Goal: Task Accomplishment & Management: Manage account settings

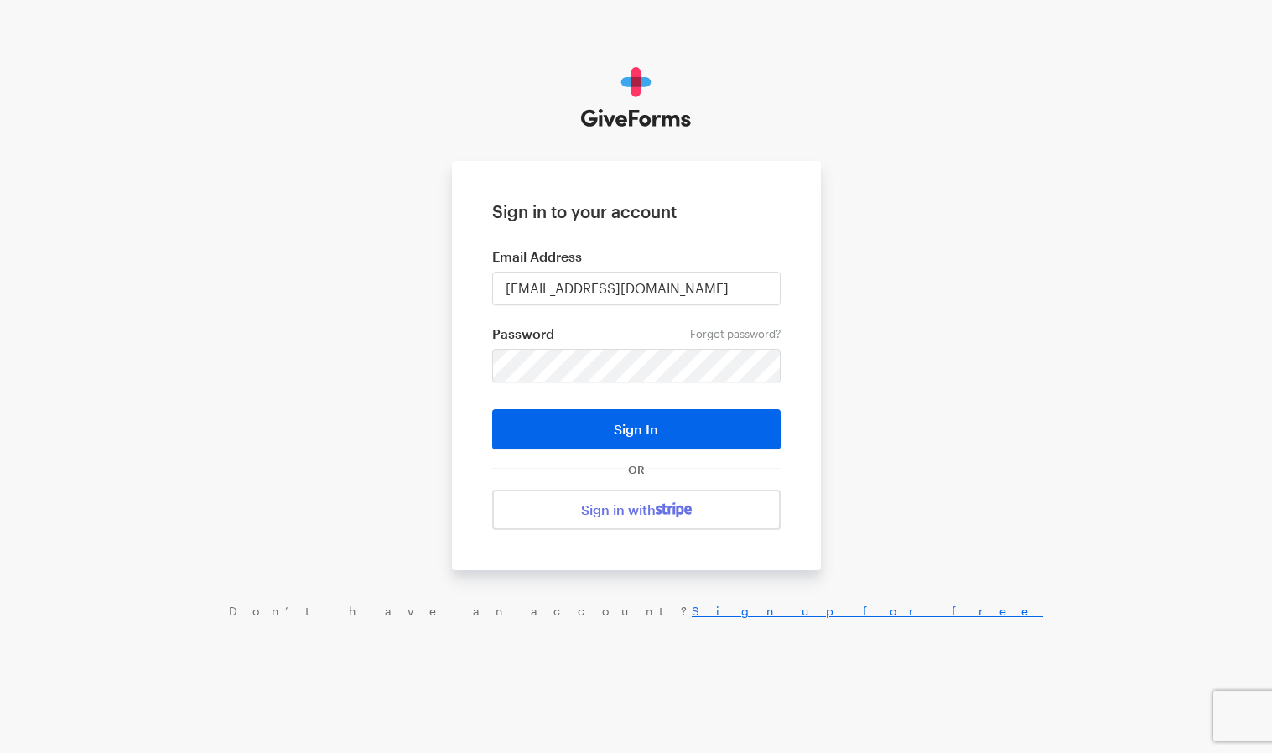
type input "mlee@justfund.us"
click at [631, 432] on button "Sign In" at bounding box center [636, 429] width 288 height 40
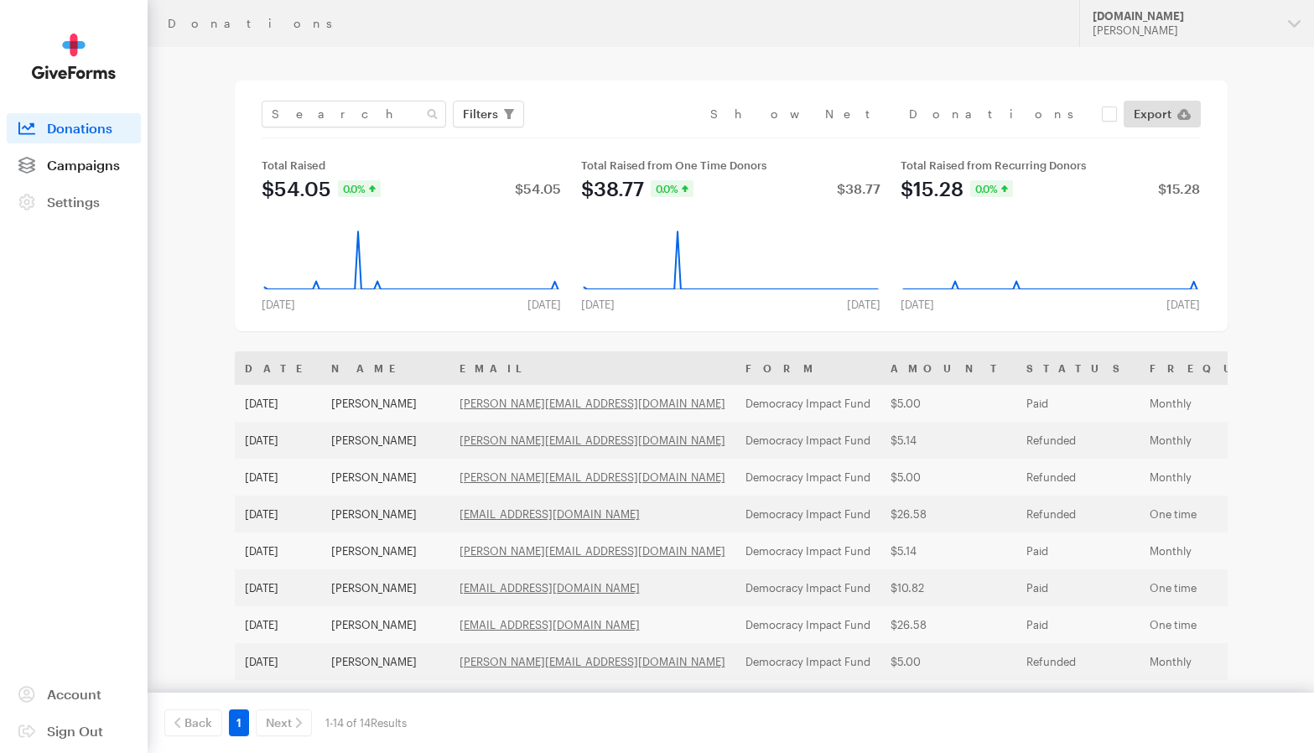
click at [73, 169] on span "Campaigns" at bounding box center [83, 165] width 73 height 16
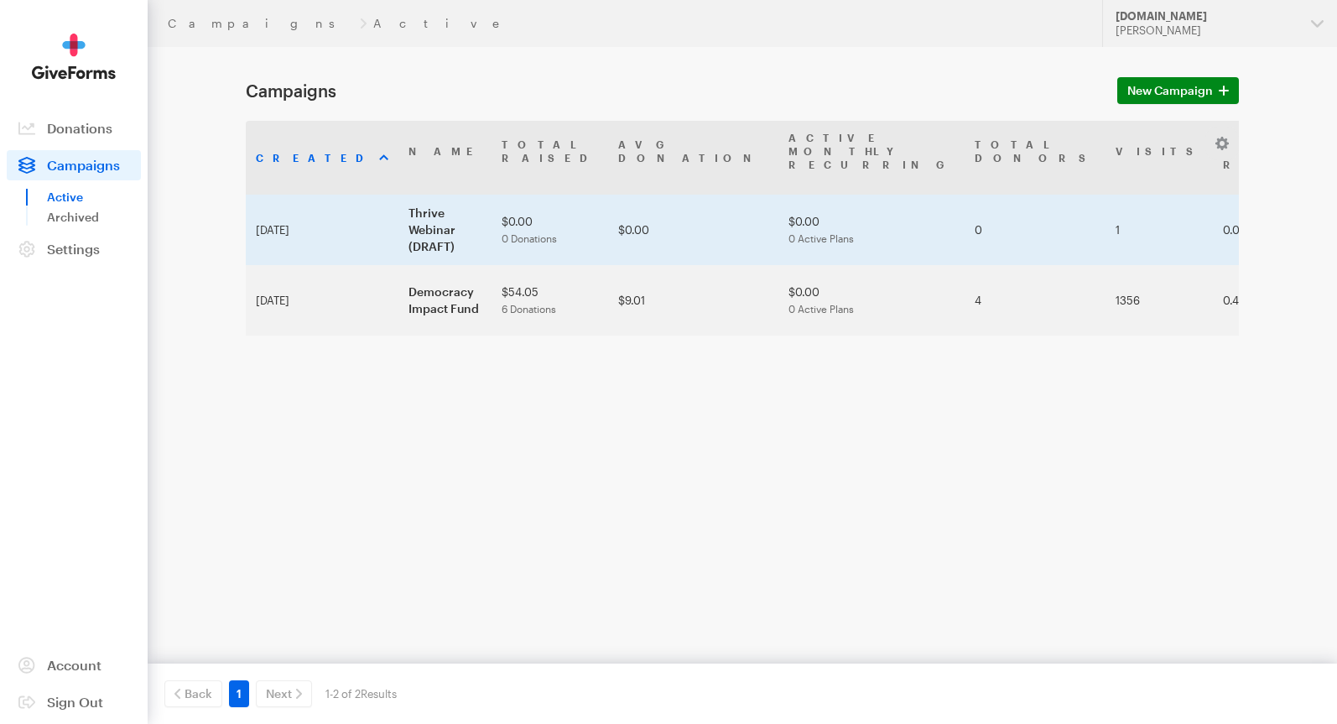
click at [398, 195] on td "Thrive Webinar (DRAFT)" at bounding box center [444, 230] width 93 height 70
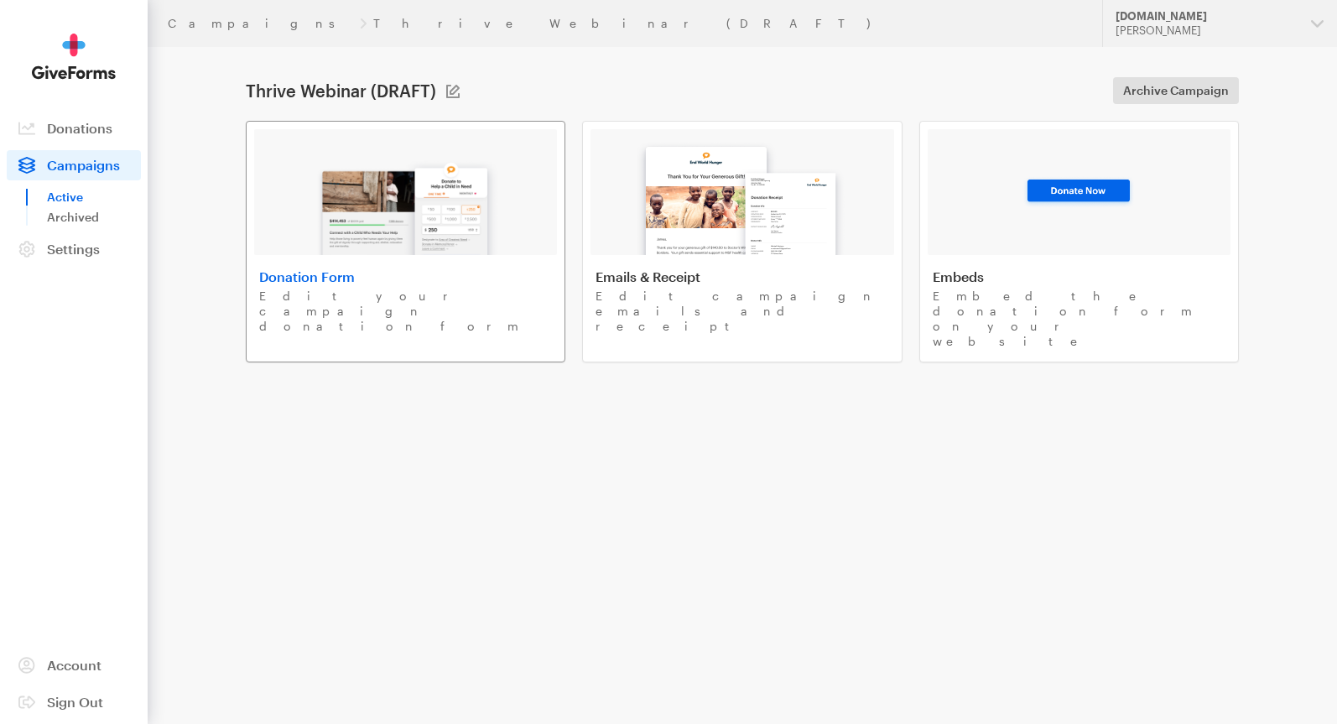
click at [429, 232] on img at bounding box center [406, 201] width 196 height 107
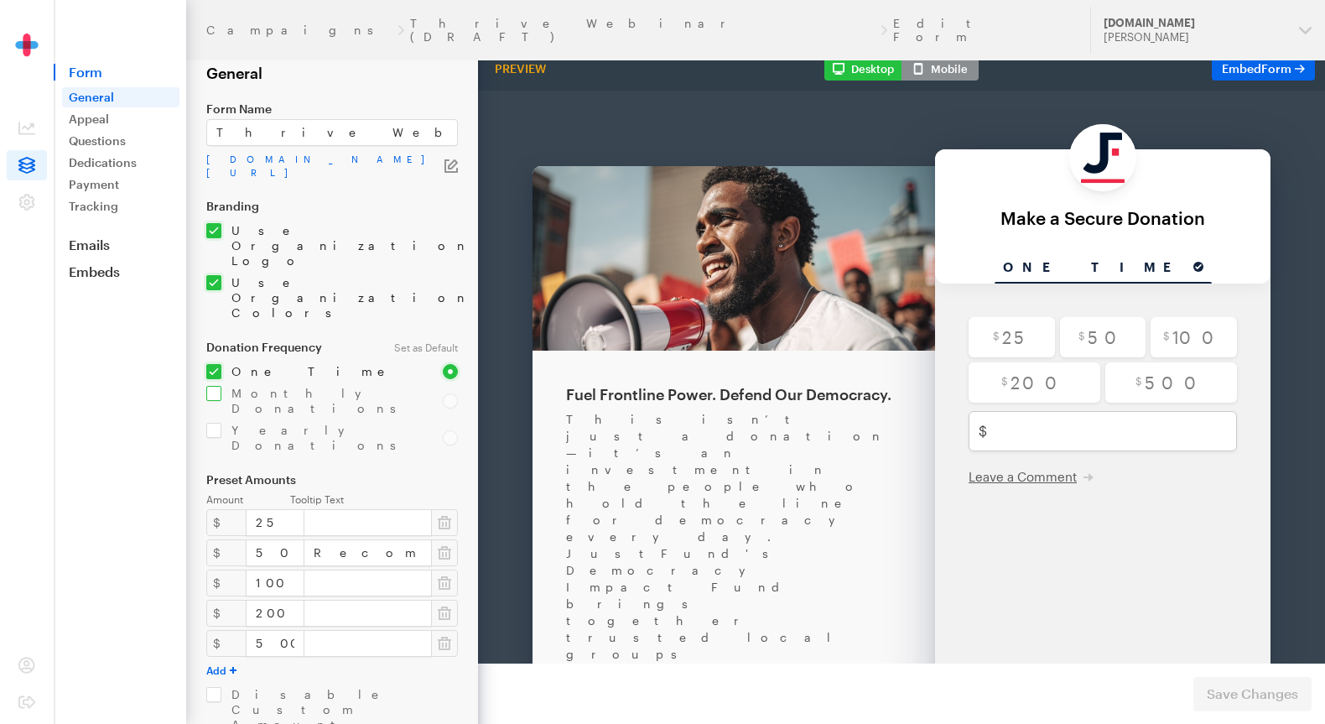
click at [206, 386] on input "checkbox" at bounding box center [314, 401] width 216 height 30
checkbox input "true"
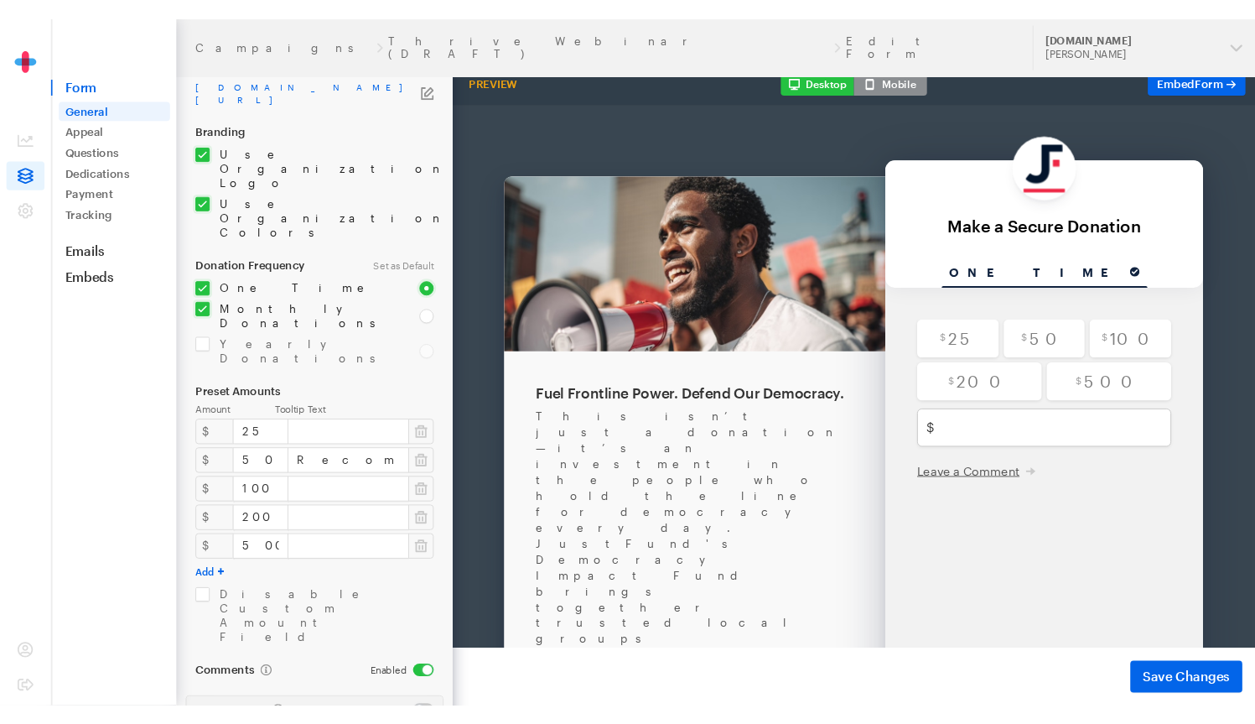
scroll to position [94, 0]
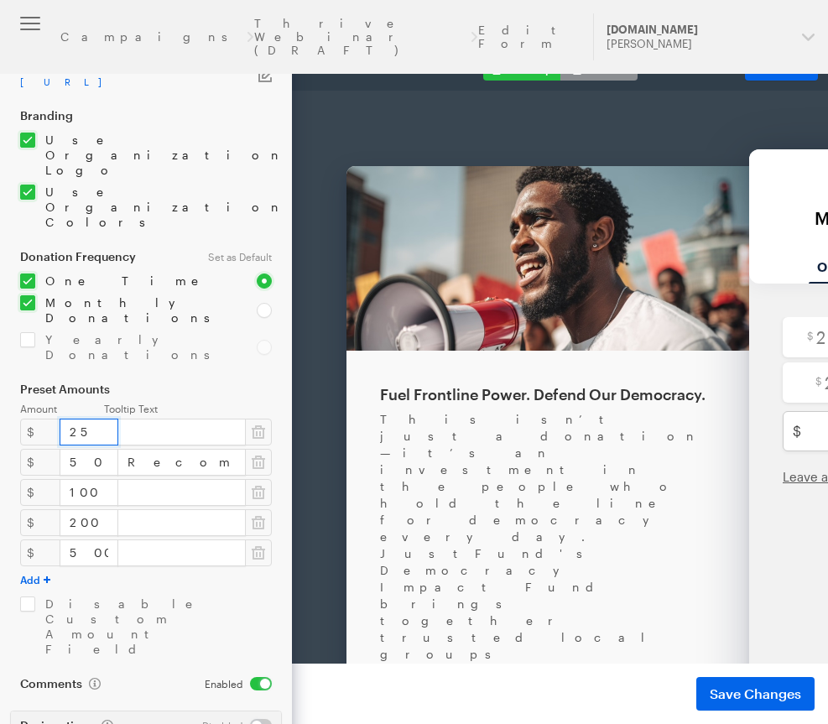
click at [73, 418] on input "25" at bounding box center [89, 431] width 59 height 27
type input "10"
click at [66, 449] on input "50" at bounding box center [89, 462] width 59 height 27
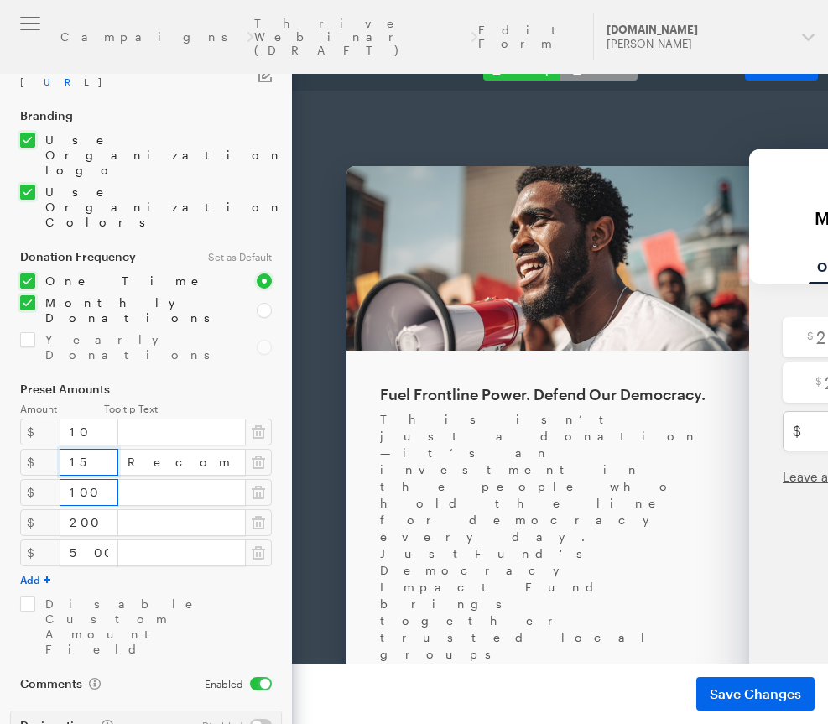
type input "15"
click at [65, 479] on input "100" at bounding box center [89, 492] width 59 height 27
type input "25"
click at [67, 509] on input "200" at bounding box center [89, 522] width 59 height 27
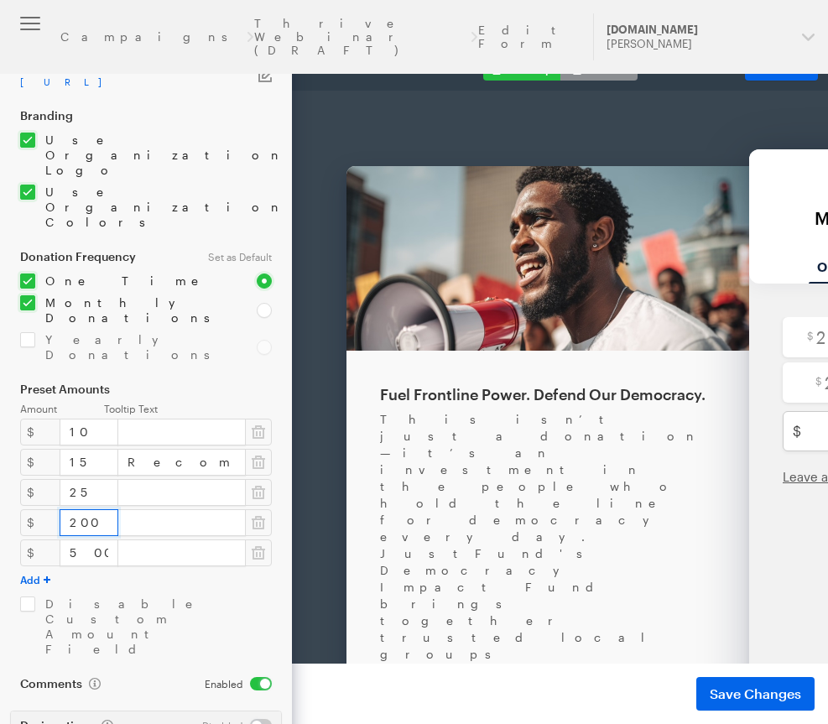
click at [67, 509] on input "200" at bounding box center [89, 522] width 59 height 27
type input "50"
click at [66, 539] on input "500" at bounding box center [89, 552] width 59 height 27
click at [65, 539] on input "100" at bounding box center [89, 552] width 59 height 27
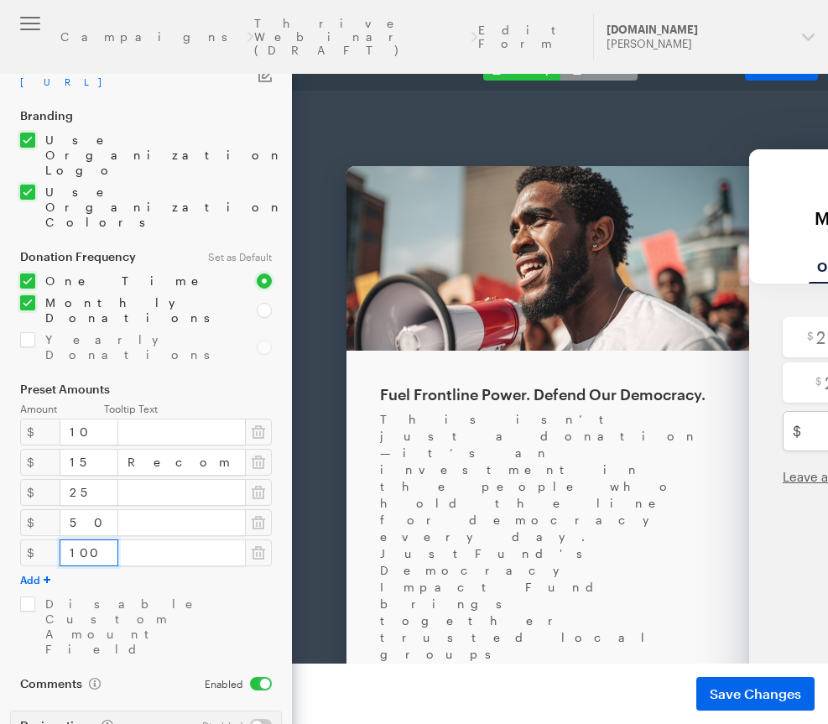
click at [65, 539] on input "100" at bounding box center [89, 552] width 59 height 27
type input "250"
click at [62, 509] on input "50" at bounding box center [89, 522] width 59 height 27
type input "100"
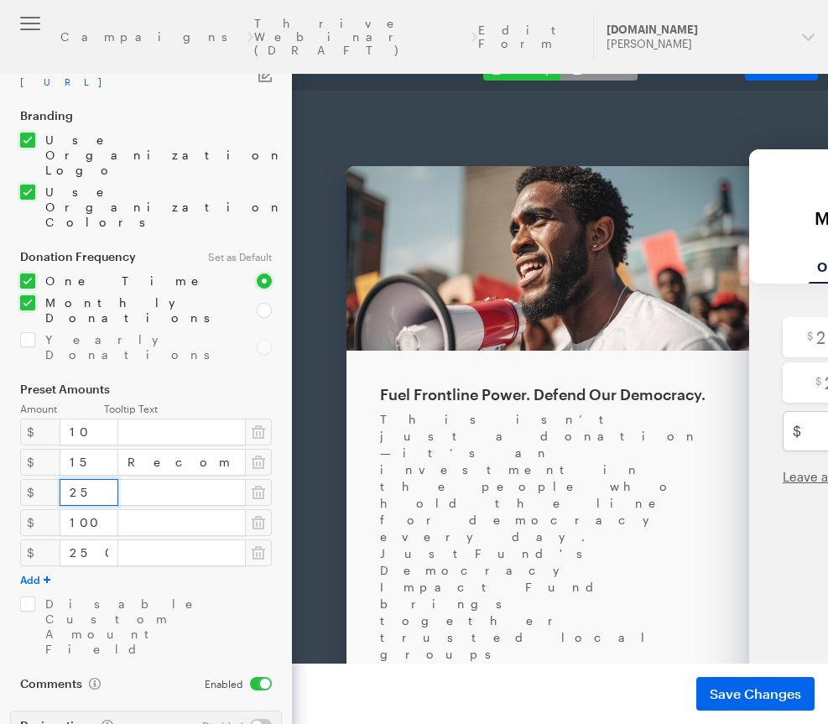
click at [65, 479] on input "25" at bounding box center [89, 492] width 59 height 27
type input "50"
click at [66, 449] on input "15" at bounding box center [89, 462] width 59 height 27
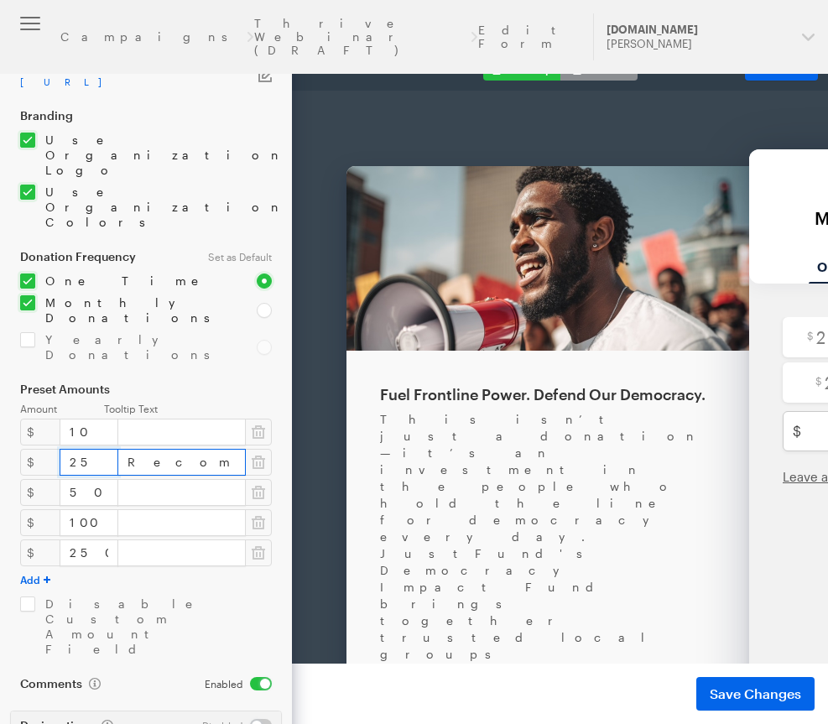
type input "25"
click at [124, 449] on input "Recommended" at bounding box center [181, 462] width 128 height 27
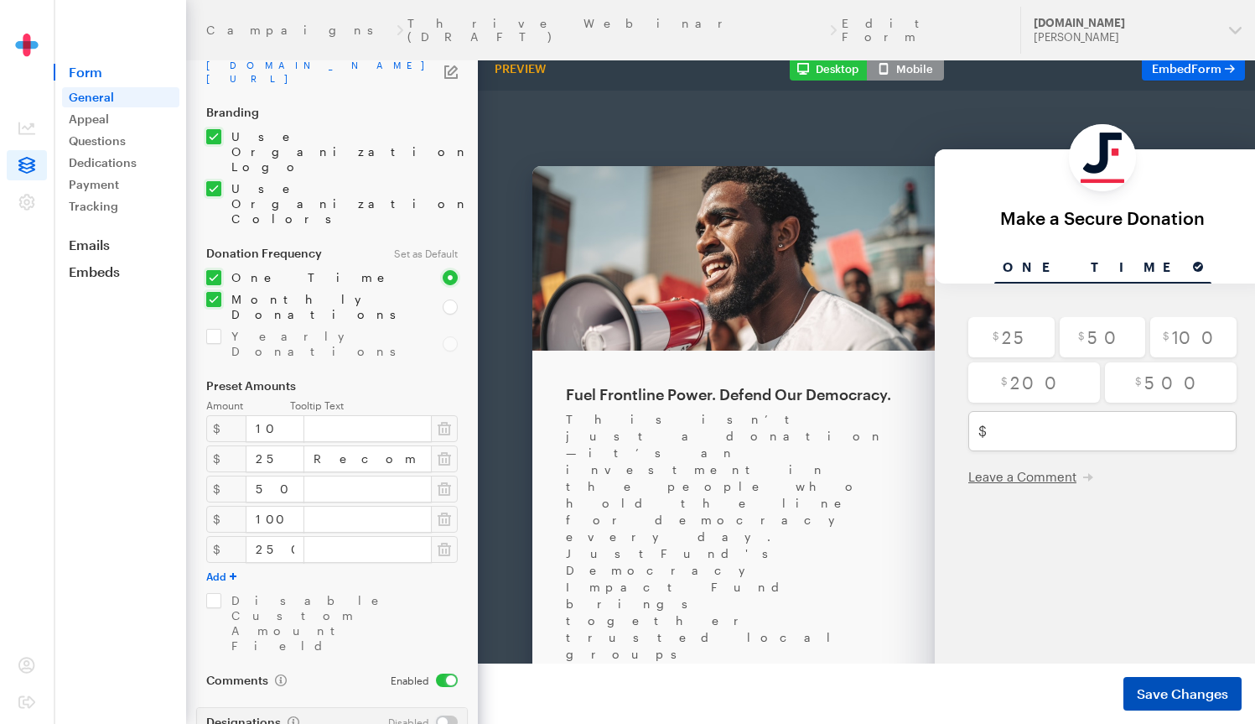
click at [1212, 687] on span "Save Changes" at bounding box center [1182, 693] width 91 height 20
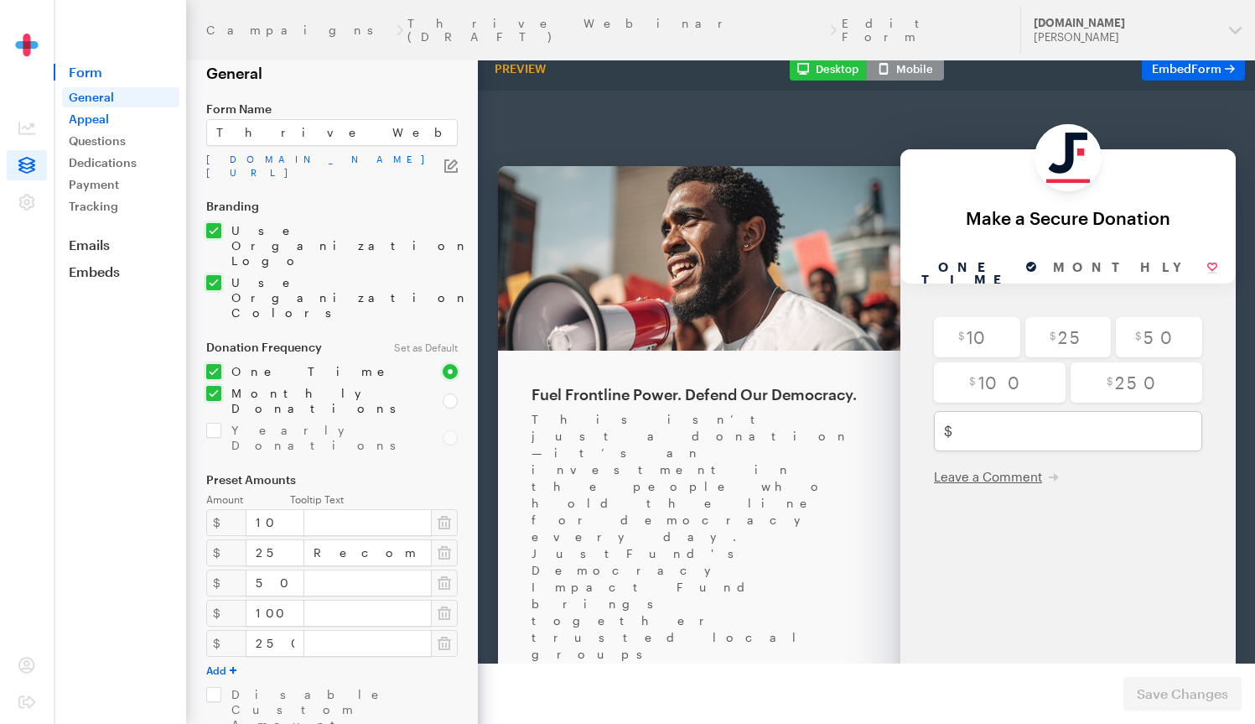
click at [100, 124] on link "Appeal" at bounding box center [120, 119] width 117 height 20
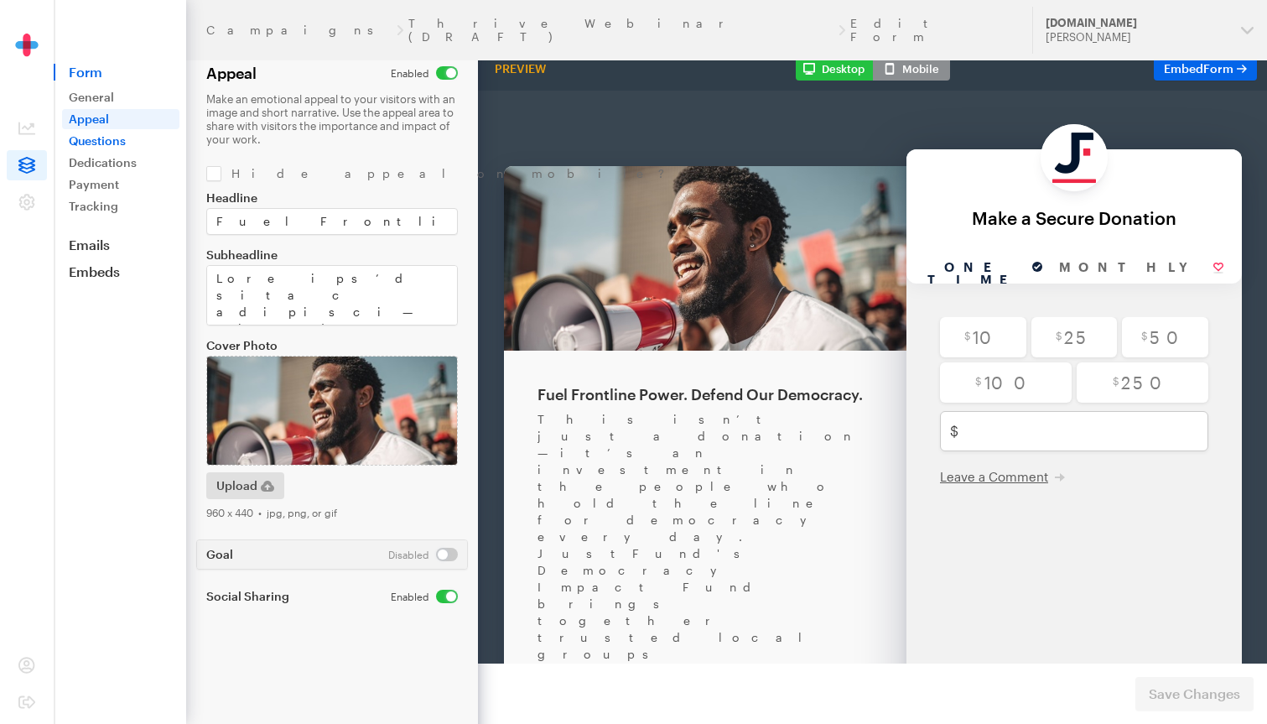
click at [92, 139] on link "Questions" at bounding box center [120, 141] width 117 height 20
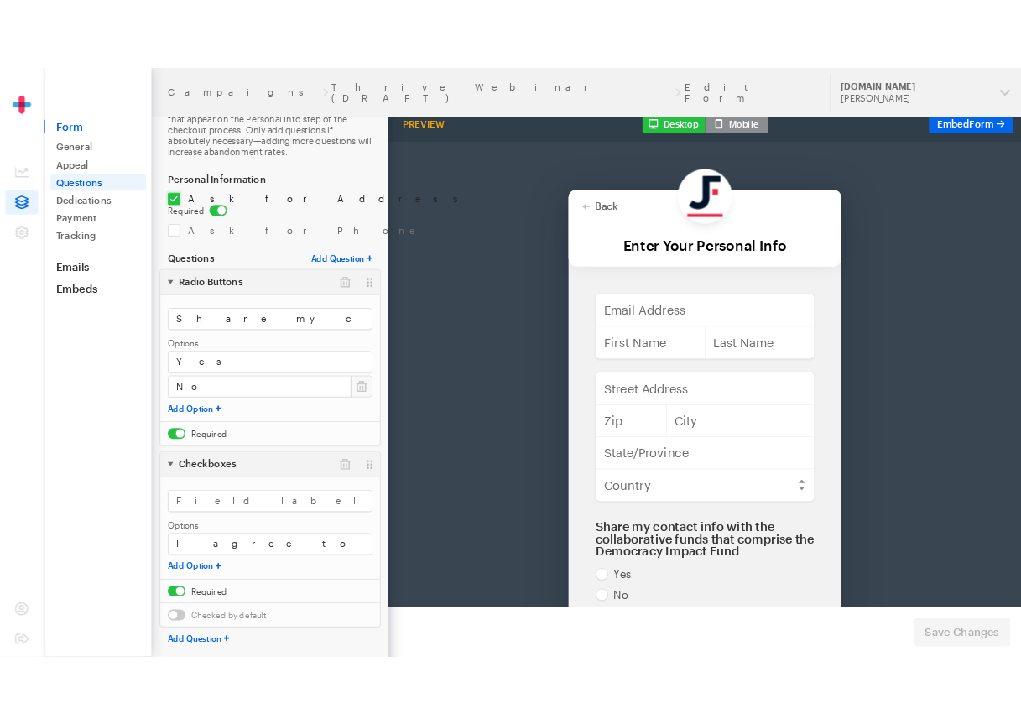
scroll to position [57, 0]
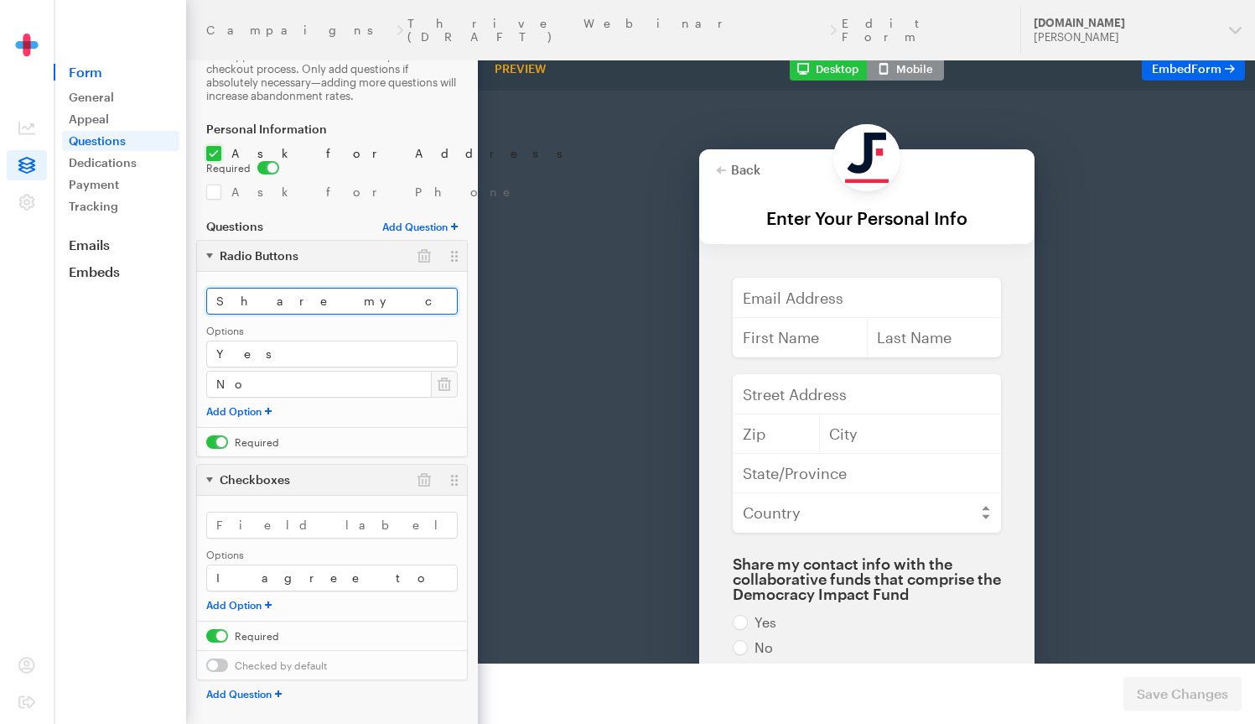
drag, startPoint x: 804, startPoint y: 335, endPoint x: 560, endPoint y: 257, distance: 256.2
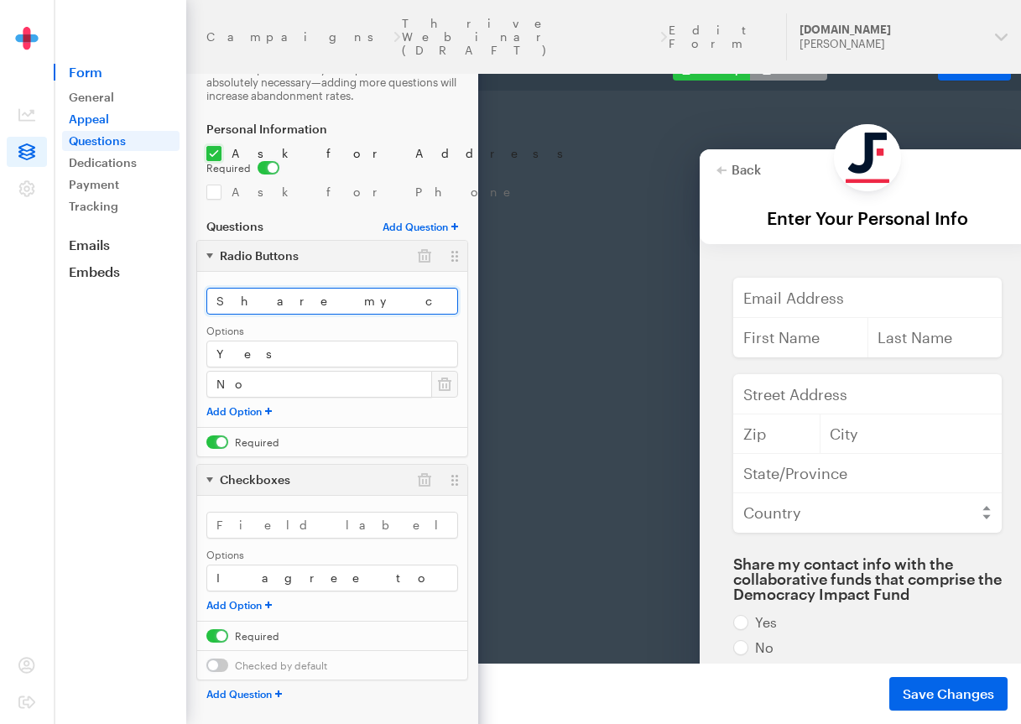
type input "Share my contact info with Changing Our World"
click at [91, 120] on link "Appeal" at bounding box center [120, 119] width 117 height 20
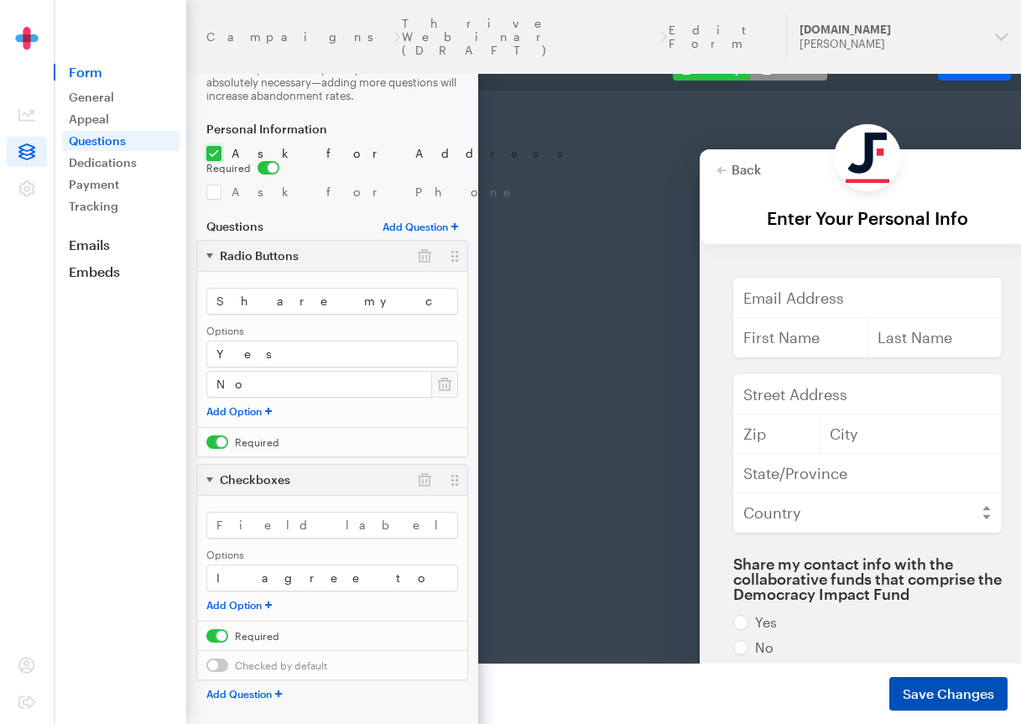
click at [938, 692] on span "Save Changes" at bounding box center [947, 693] width 91 height 20
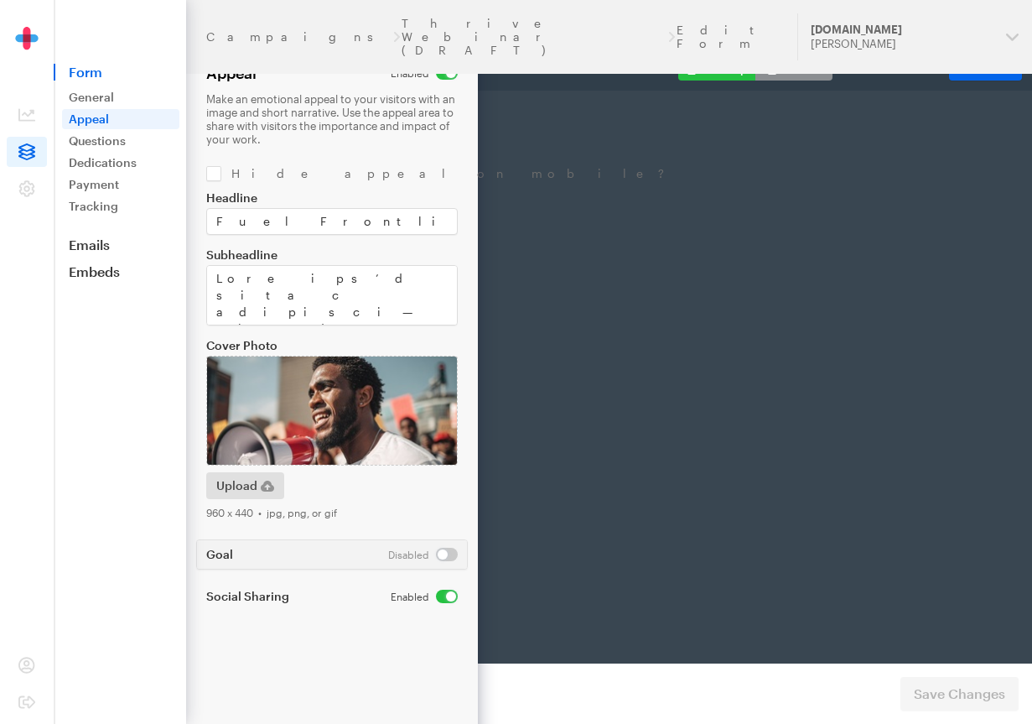
click at [93, 122] on link "Appeal" at bounding box center [120, 119] width 117 height 20
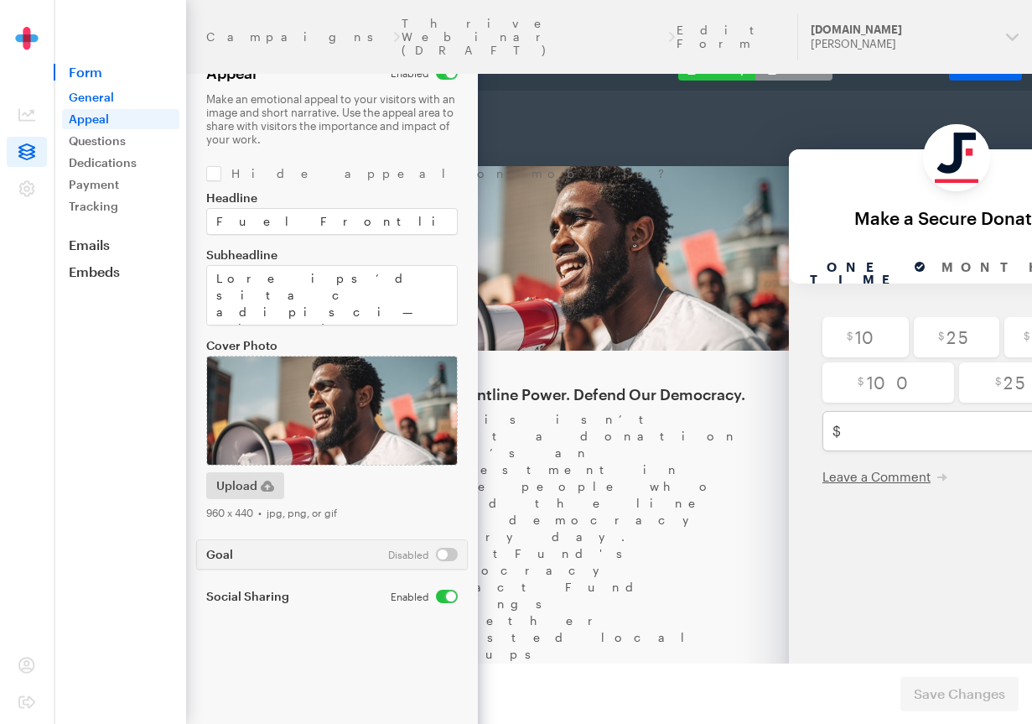
click at [104, 100] on link "General" at bounding box center [120, 97] width 117 height 20
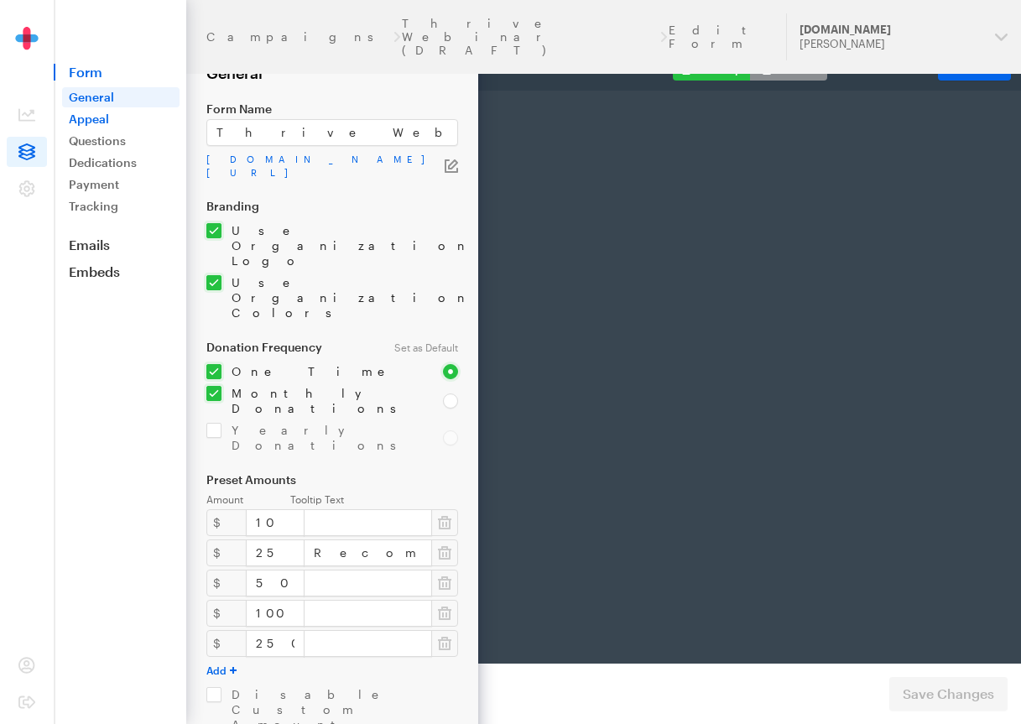
scroll to position [0, 158]
click at [96, 121] on link "Appeal" at bounding box center [120, 119] width 117 height 20
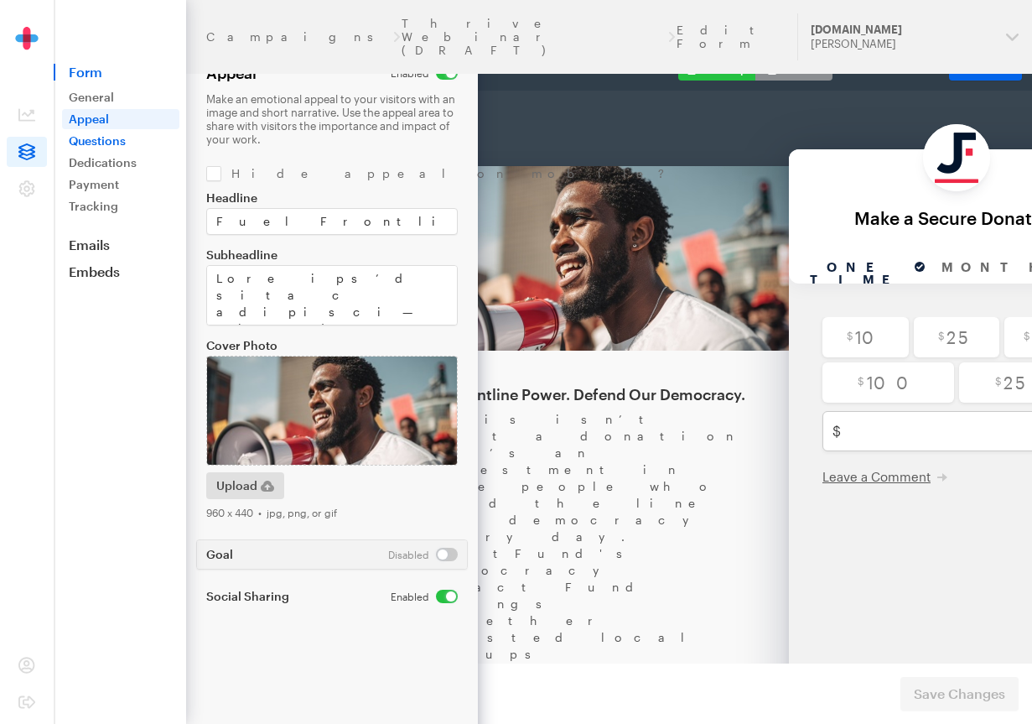
click at [101, 138] on link "Questions" at bounding box center [120, 141] width 117 height 20
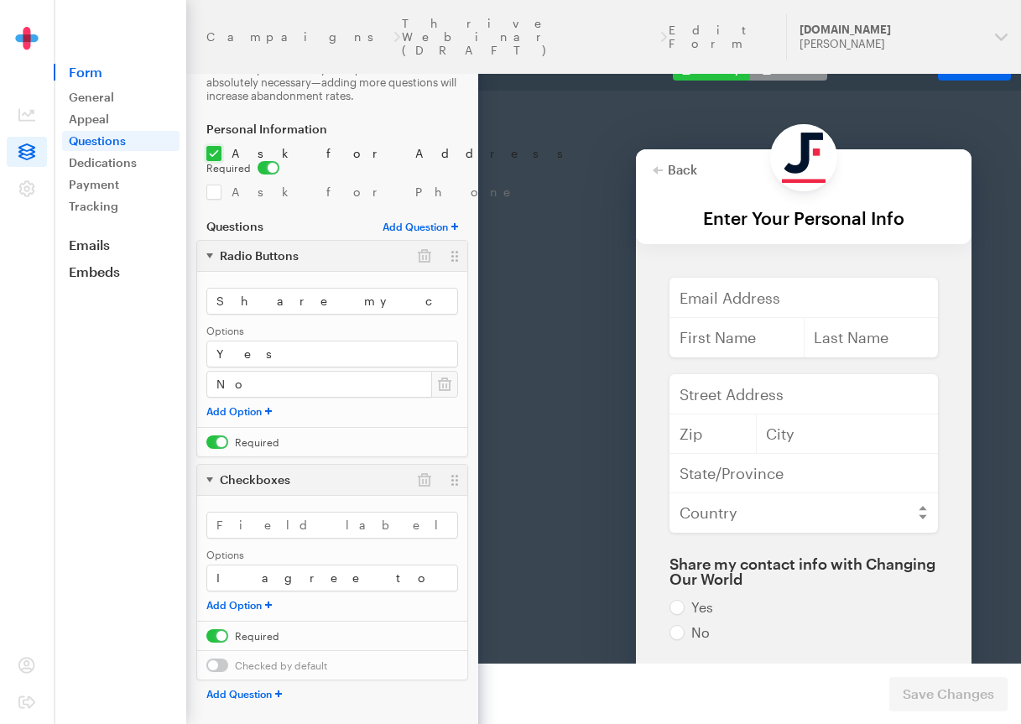
scroll to position [208, 0]
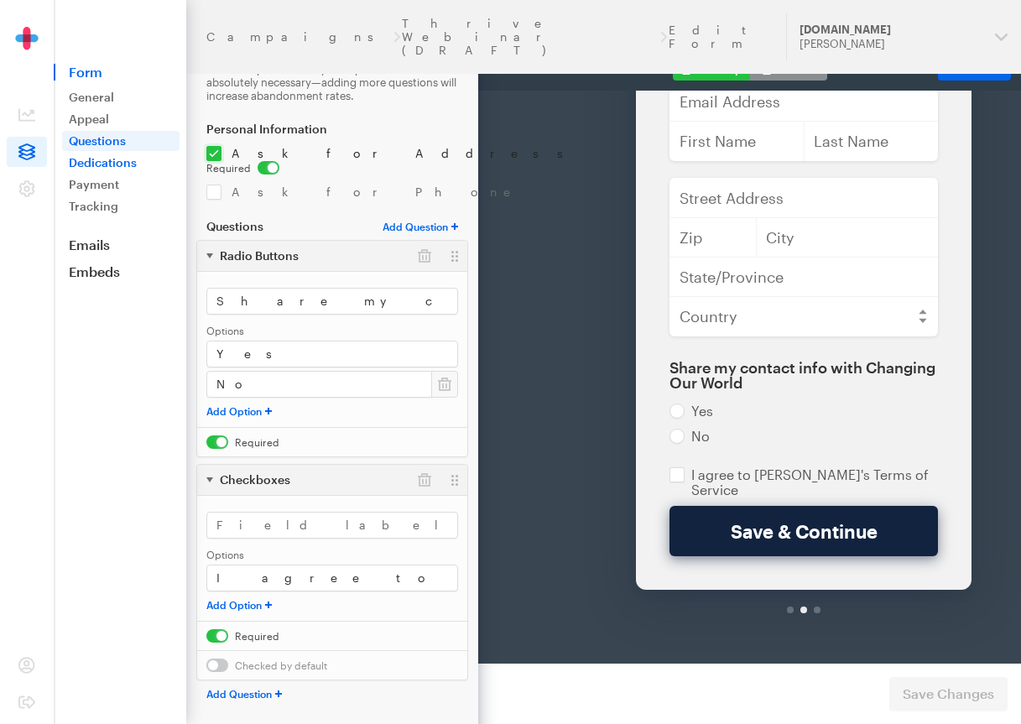
click at [112, 163] on link "Dedications" at bounding box center [120, 163] width 117 height 20
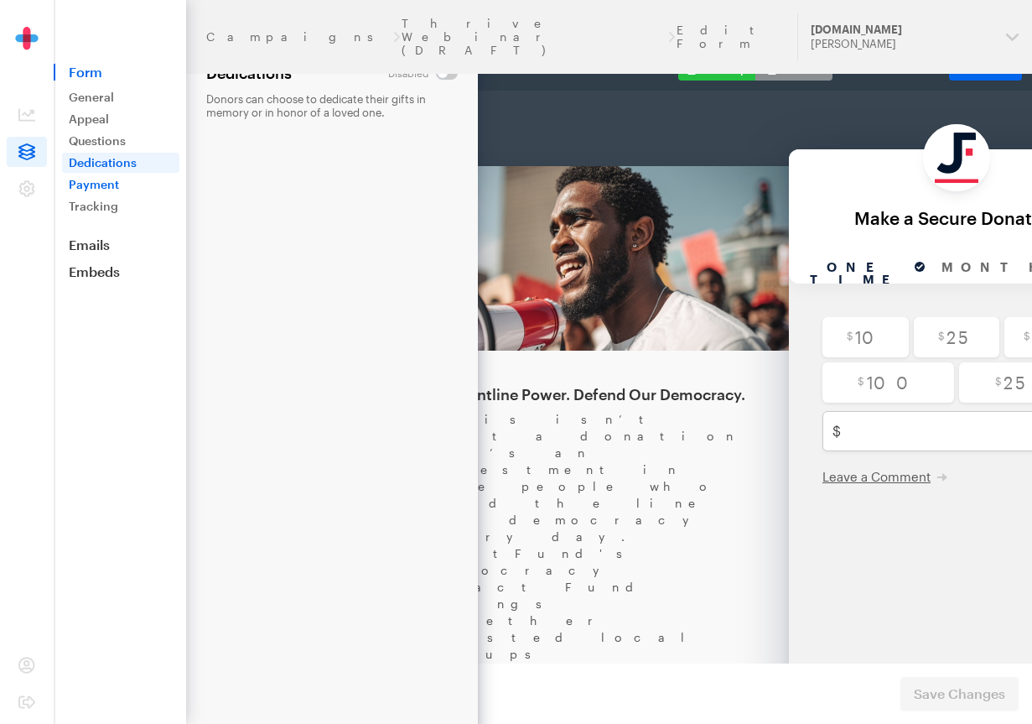
click at [106, 182] on link "Payment" at bounding box center [120, 184] width 117 height 20
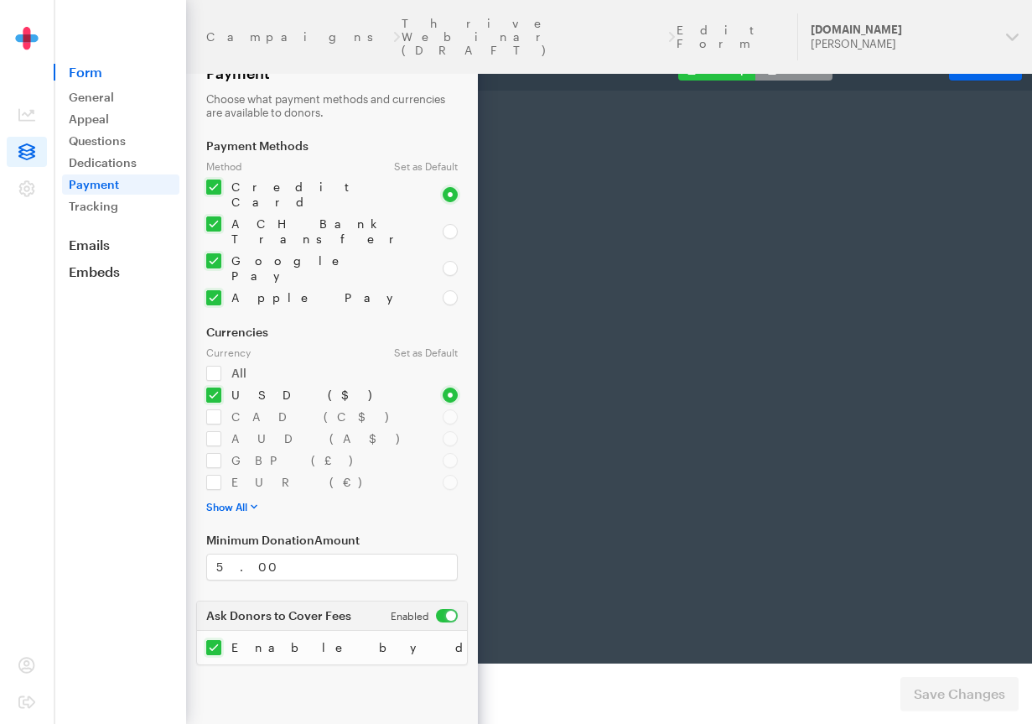
select select "US"
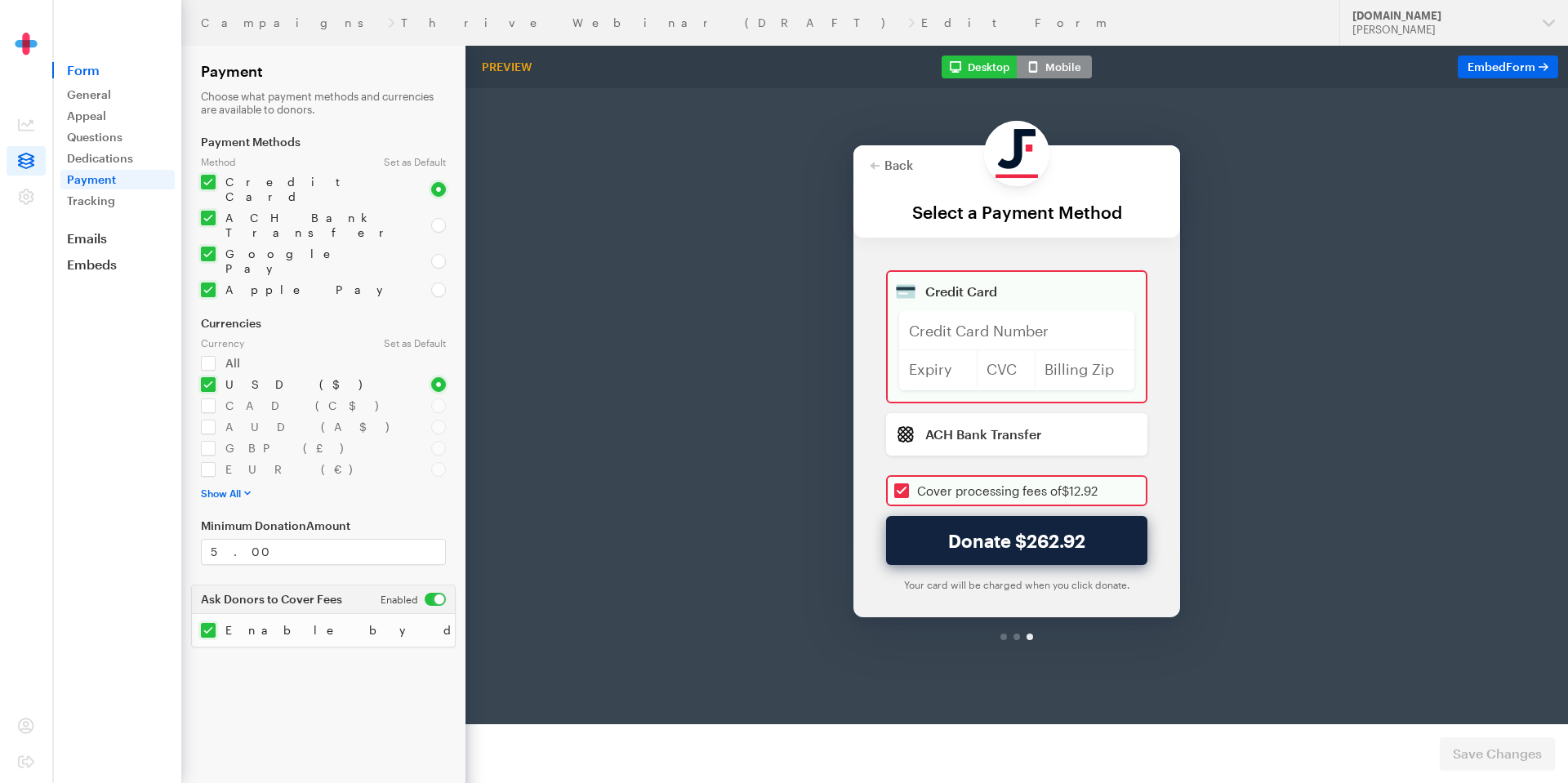
drag, startPoint x: 924, startPoint y: 271, endPoint x: 1119, endPoint y: 273, distance: 195.0
click at [1004, 273] on div at bounding box center [1017, 288] width 236 height 39
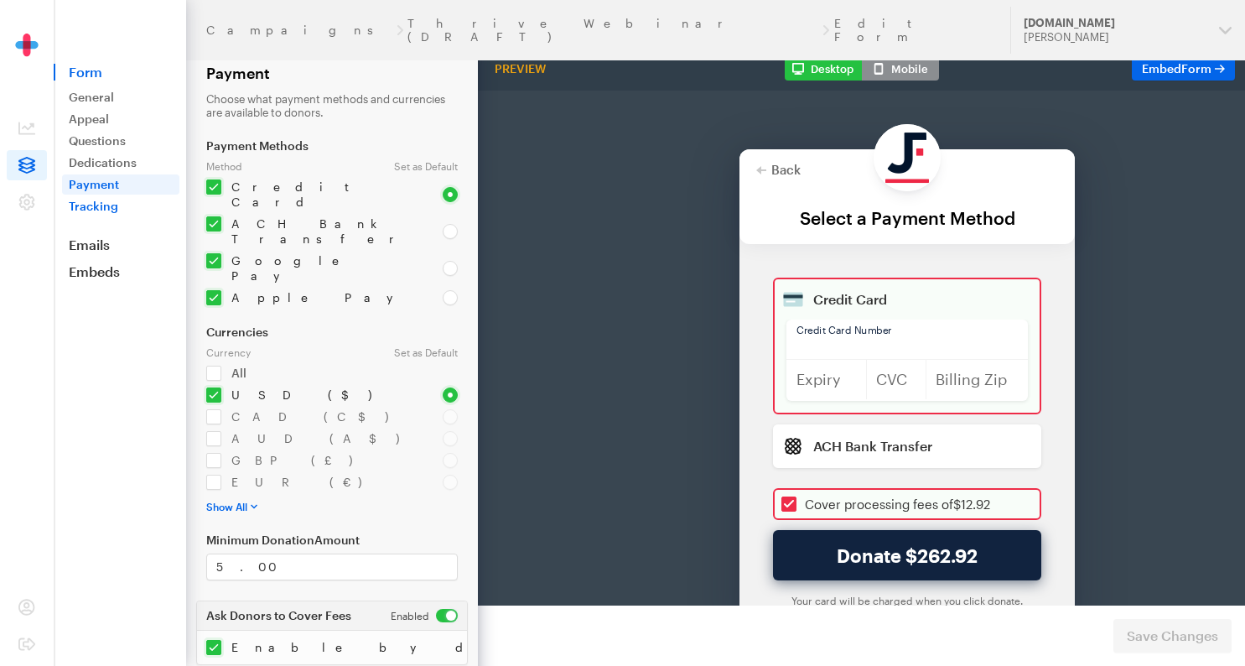
click at [101, 210] on link "Tracking" at bounding box center [120, 206] width 117 height 20
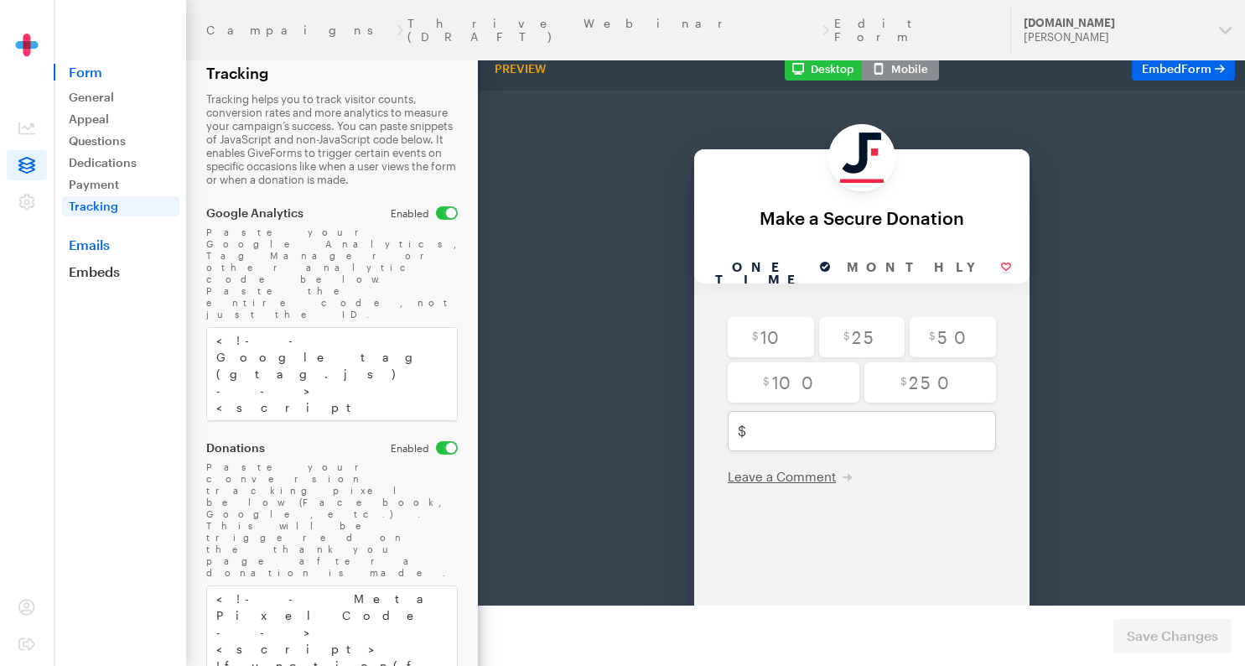
click at [107, 247] on link "Emails" at bounding box center [120, 244] width 132 height 17
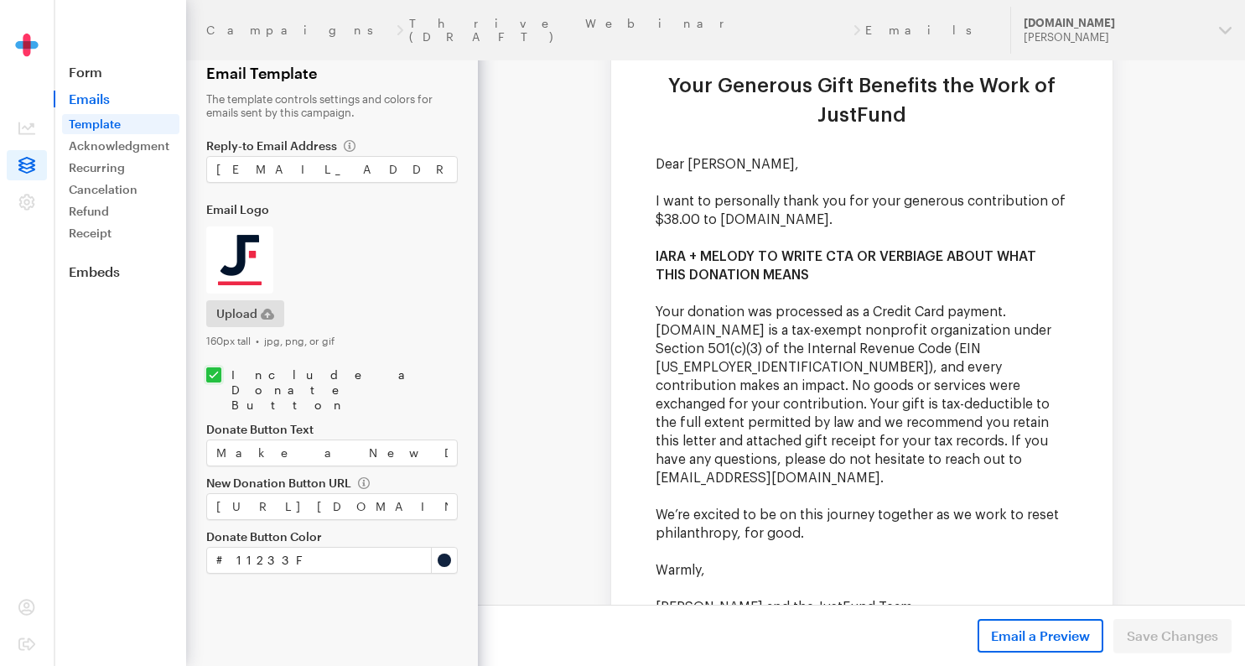
scroll to position [164, 0]
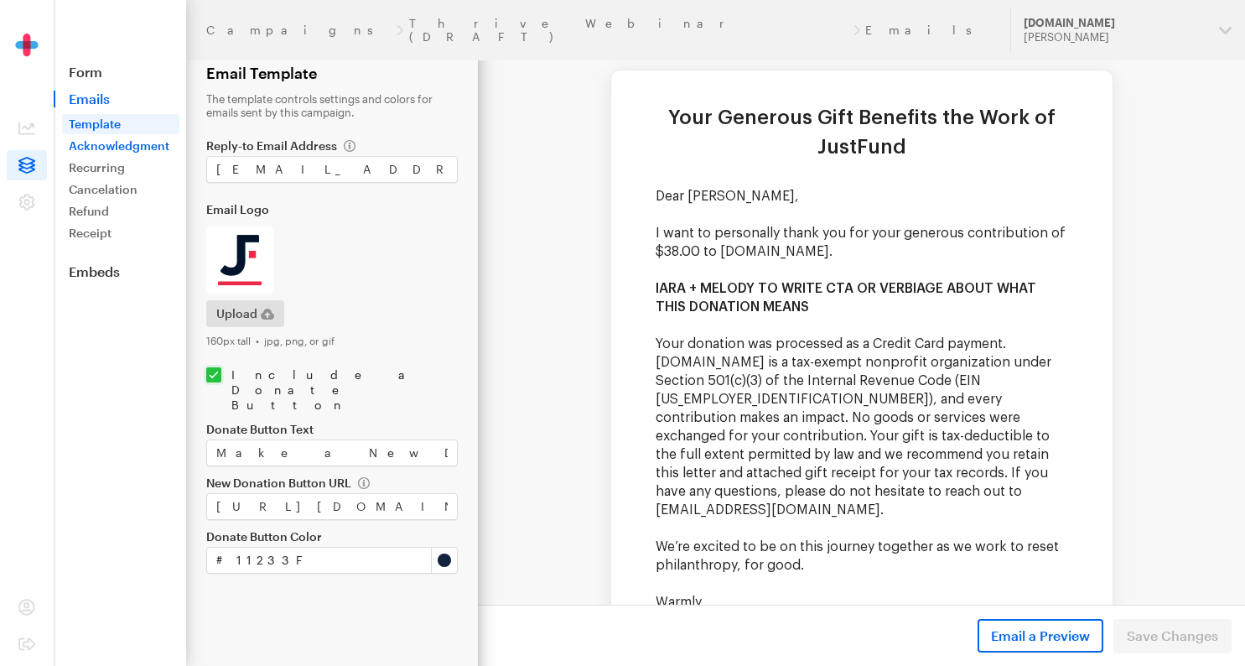
click at [91, 143] on link "Acknowledgment" at bounding box center [120, 146] width 117 height 20
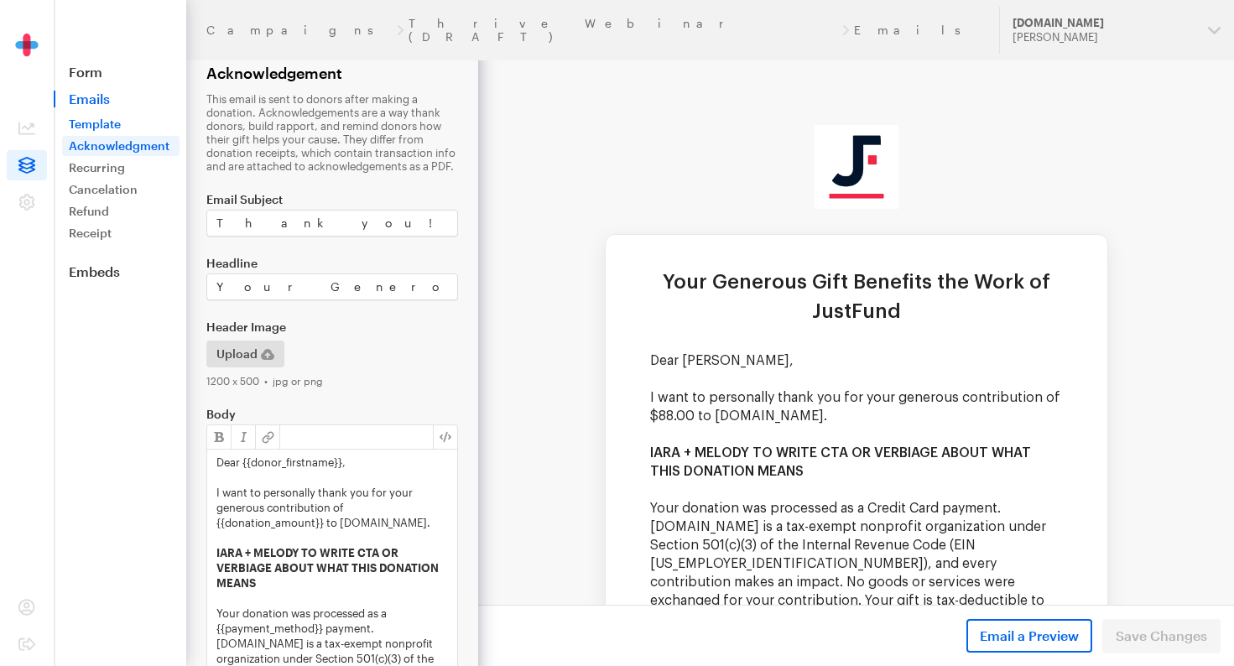
click at [91, 122] on link "Template" at bounding box center [120, 124] width 117 height 20
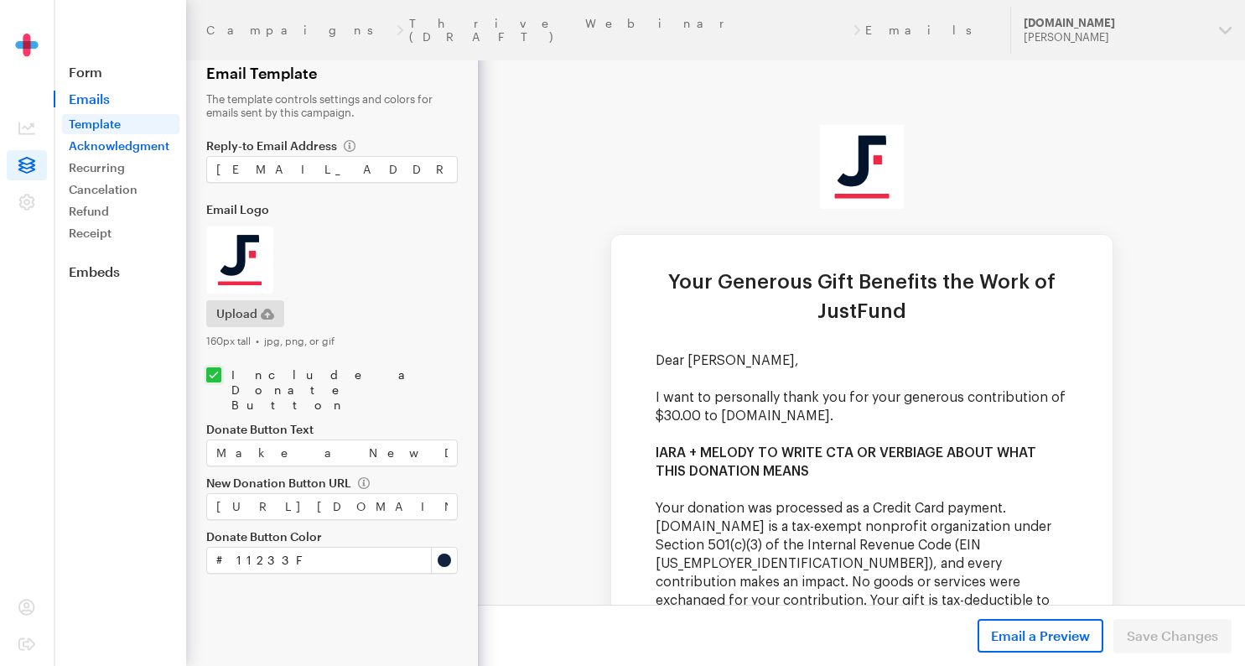
click at [96, 146] on link "Acknowledgment" at bounding box center [120, 146] width 117 height 20
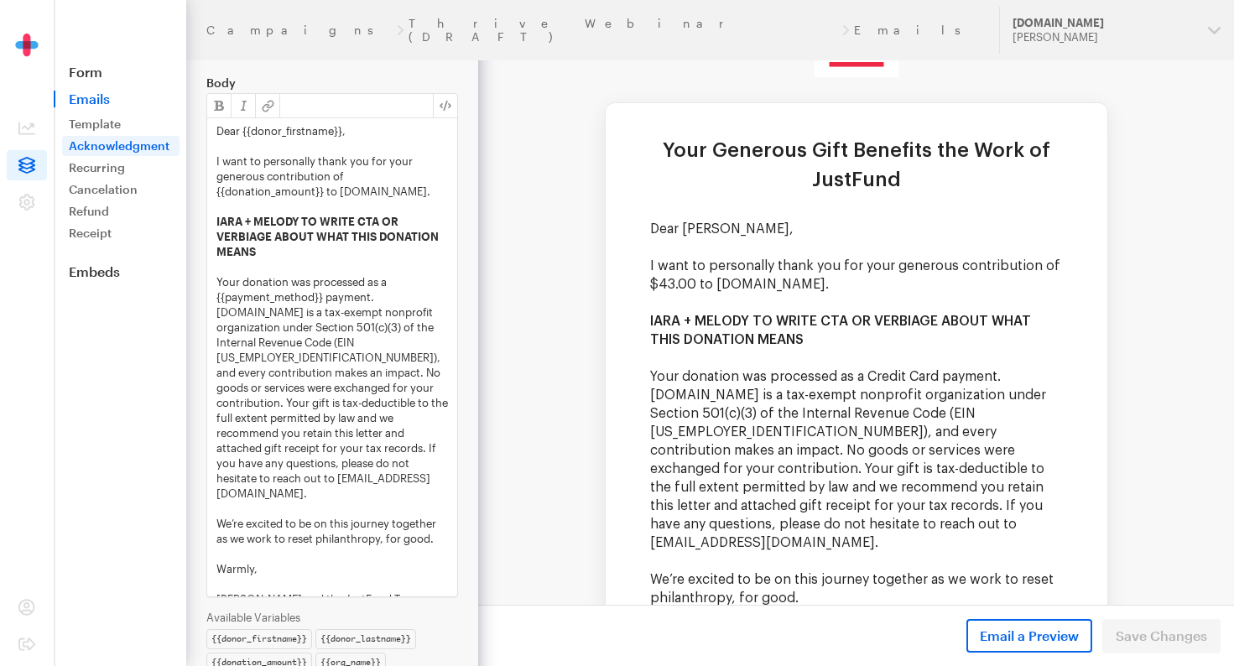
scroll to position [307, 0]
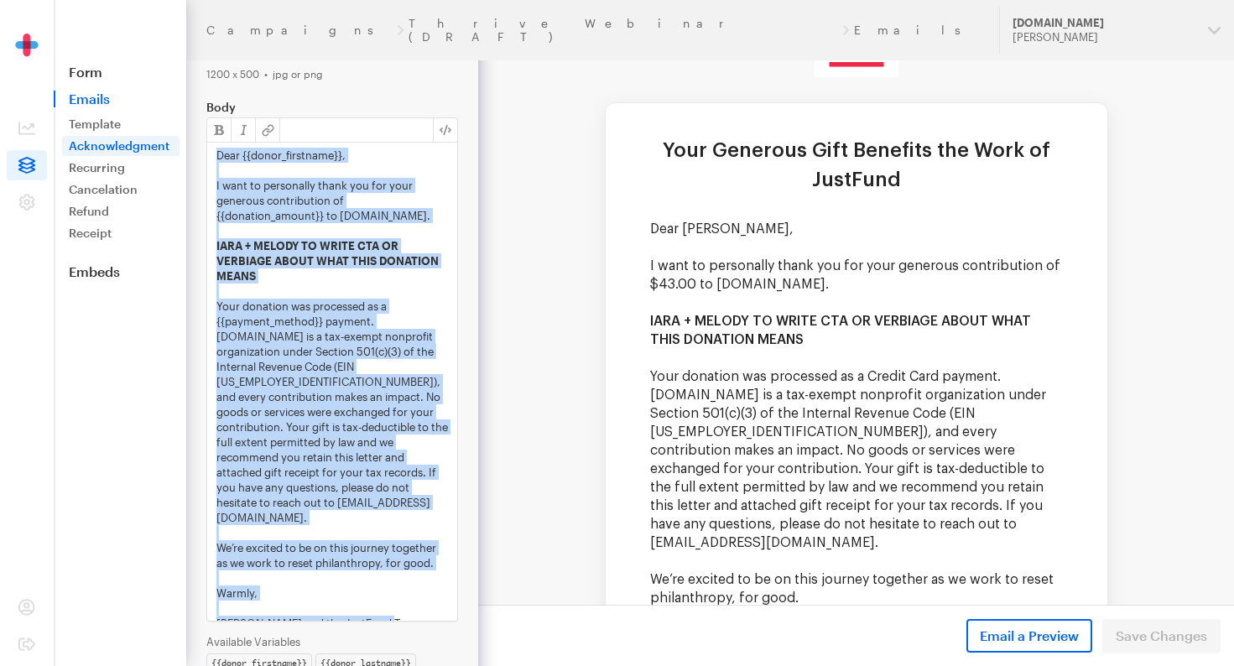
drag, startPoint x: 216, startPoint y: 156, endPoint x: 389, endPoint y: 605, distance: 481.8
click at [389, 605] on div "Dear {{donor_firstname}}, I want to personally thank you for your generous cont…" at bounding box center [332, 382] width 250 height 478
copy div "Dear {{donor_firstname}}, I want to personally thank you for your generous cont…"
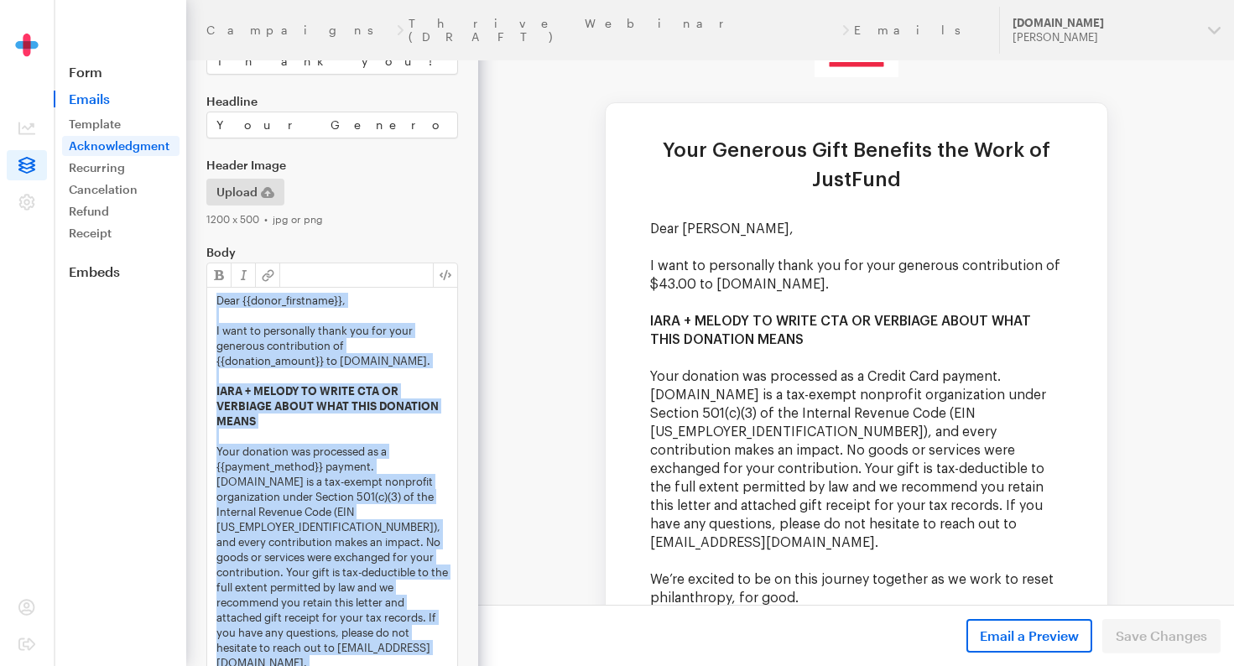
scroll to position [5, 0]
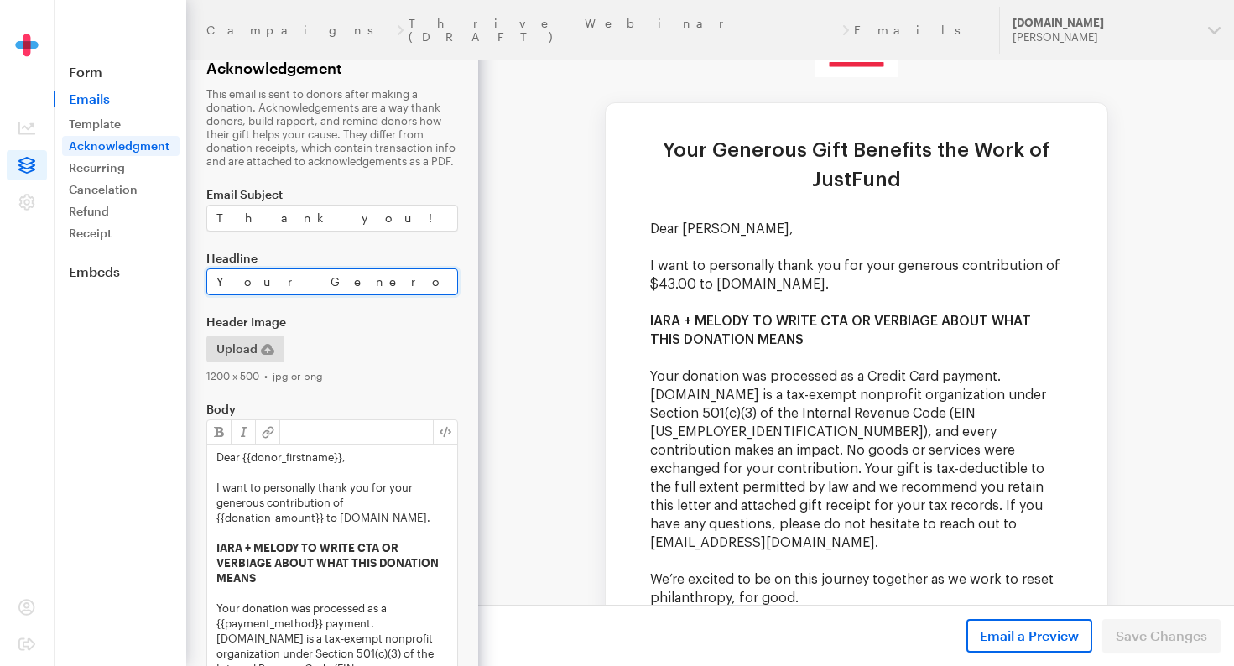
click at [291, 279] on input "Your Generous Gift Benefits the Work of JustFund" at bounding box center [332, 281] width 252 height 27
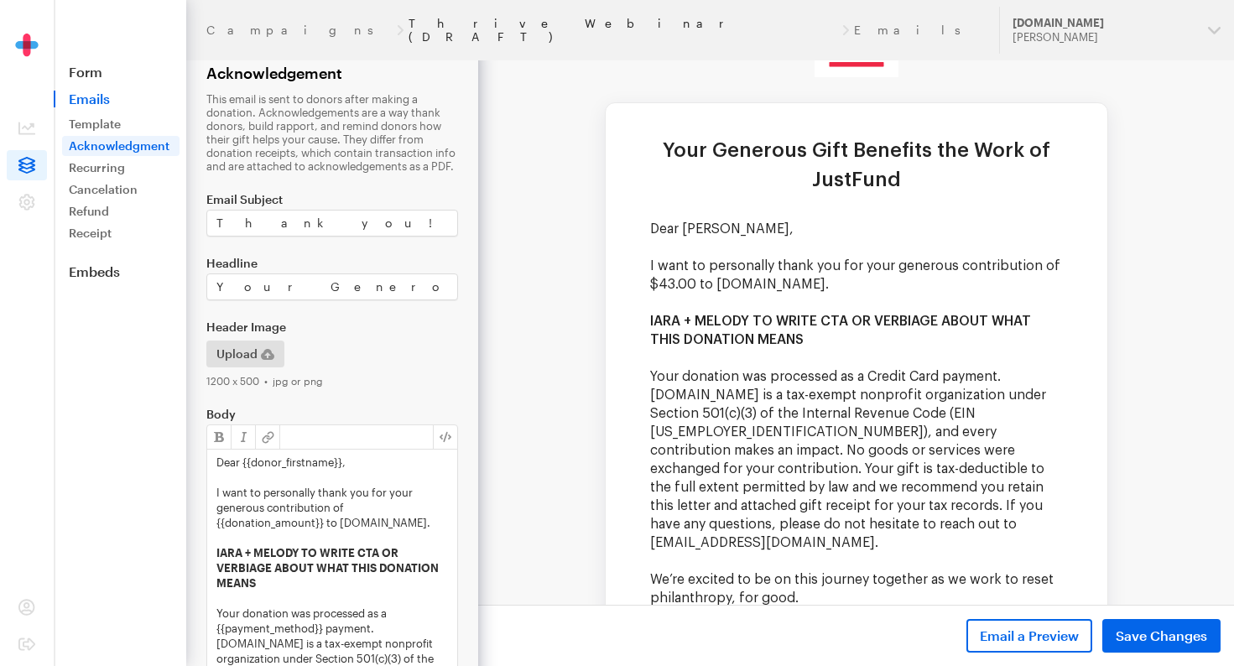
click at [408, 20] on link "Thrive Webinar (DRAFT)" at bounding box center [622, 30] width 429 height 27
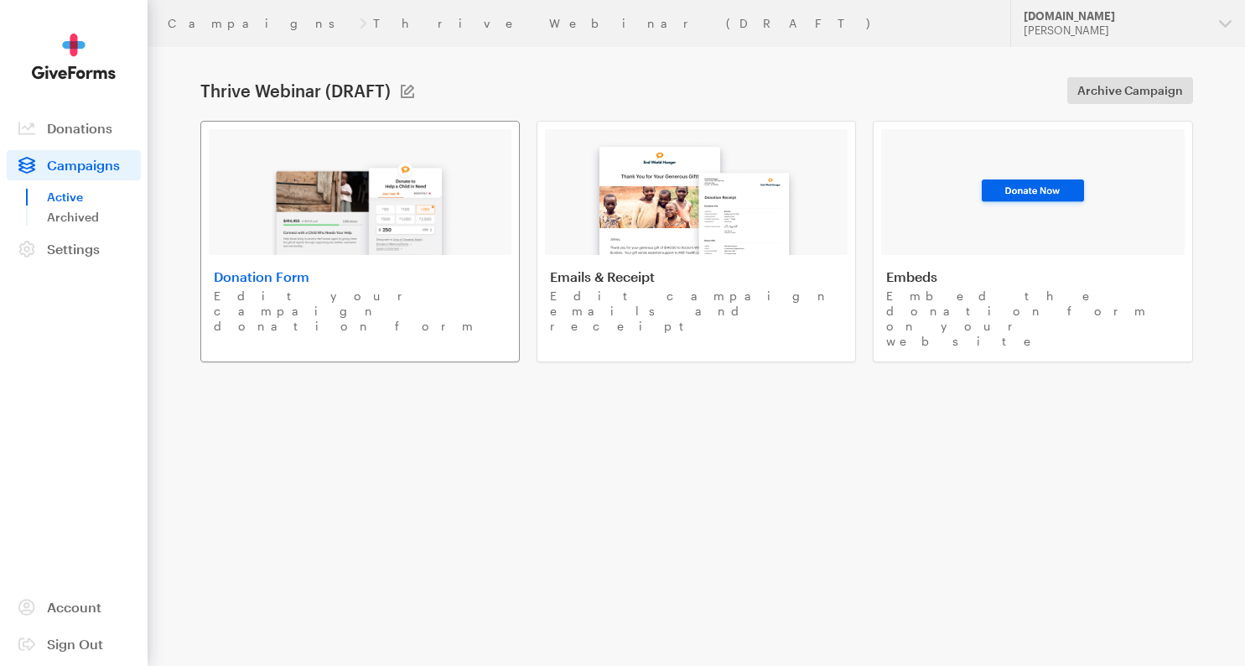
click at [346, 210] on img at bounding box center [360, 201] width 196 height 107
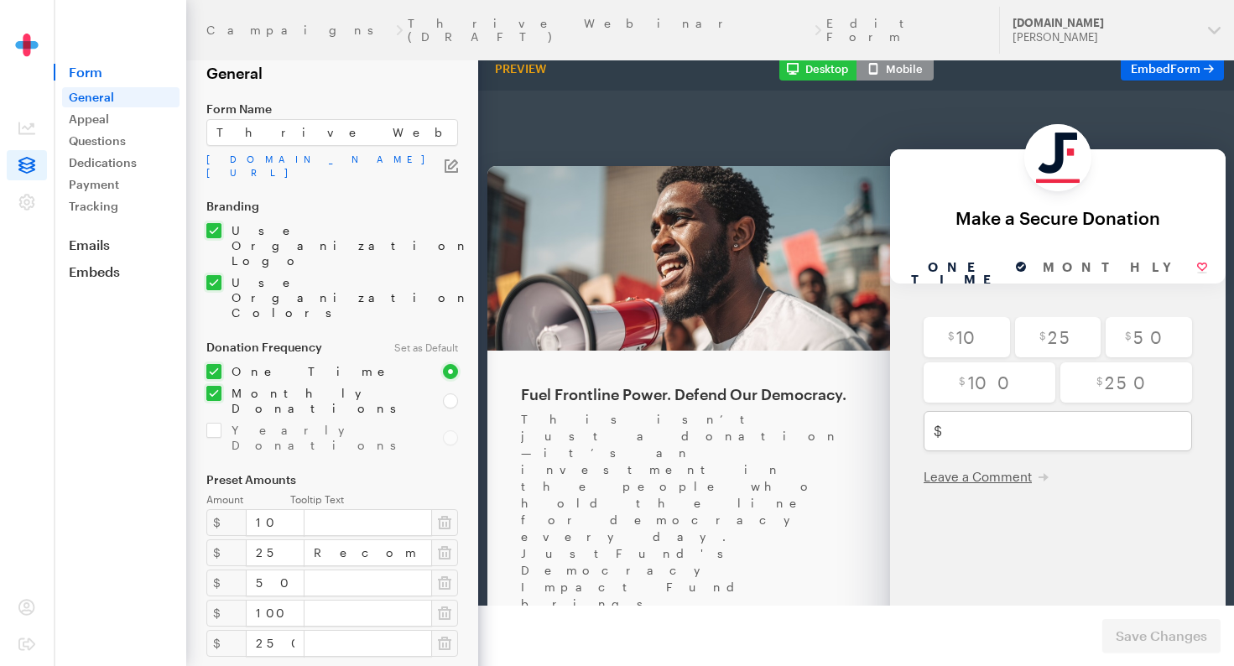
click at [449, 159] on icon "button" at bounding box center [450, 165] width 13 height 13
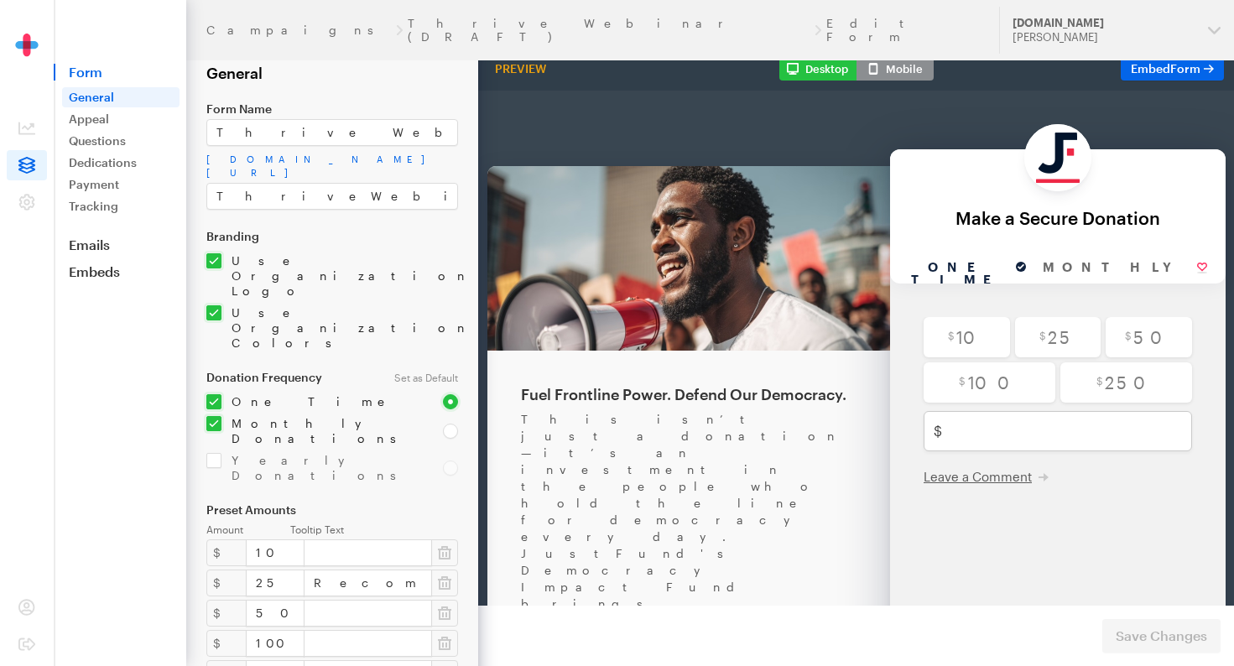
click at [253, 184] on input "ThriveWebinar-1" at bounding box center [332, 196] width 252 height 27
drag, startPoint x: 1059, startPoint y: 280, endPoint x: 248, endPoint y: 161, distance: 819.6
click at [248, 161] on link "app.giveforms.com/forms/justfund/ThriveWebinar-1" at bounding box center [332, 166] width 252 height 27
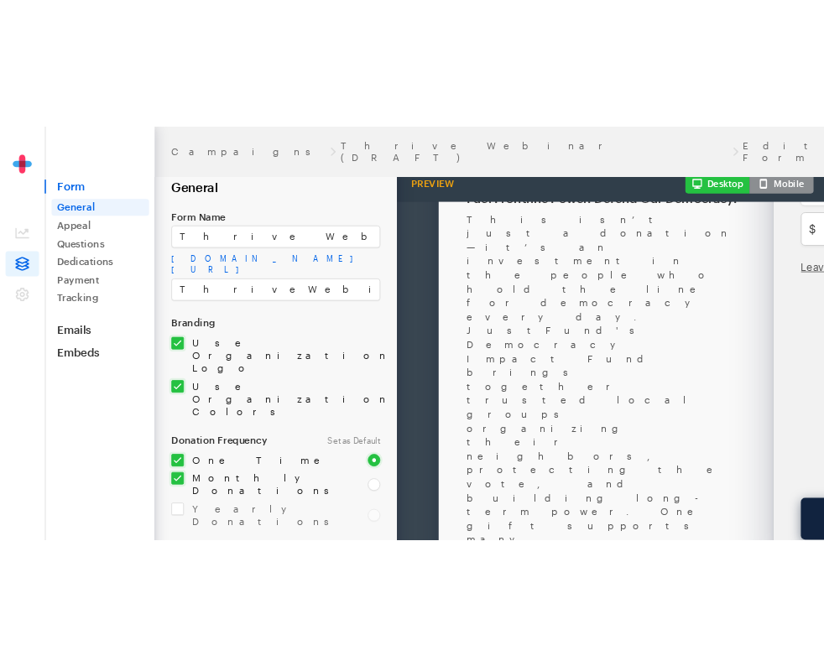
scroll to position [0, 10]
